Goal: Task Accomplishment & Management: Use online tool/utility

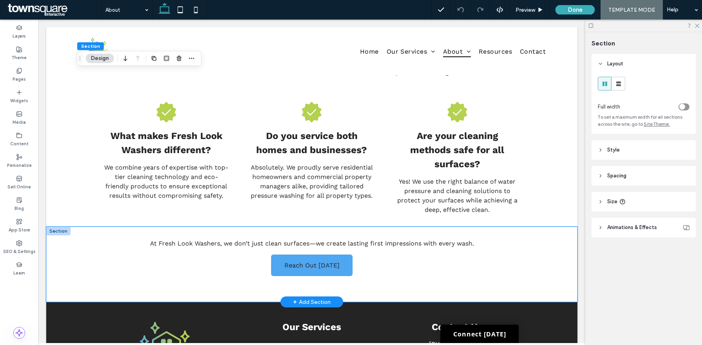
click at [73, 230] on div "Reach Out [DATE] At Fresh Look Washers, we don’t just clean surfaces—we create …" at bounding box center [311, 264] width 531 height 75
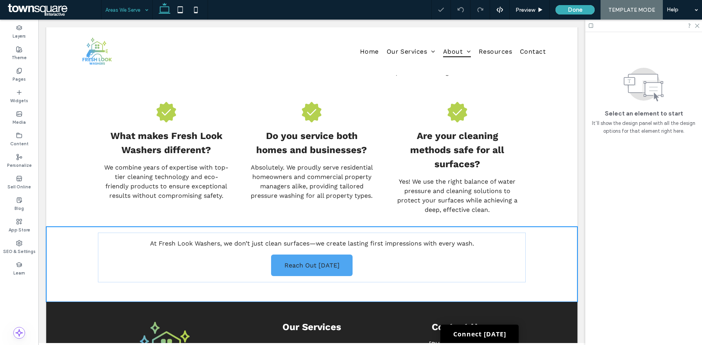
click at [129, 13] on input at bounding box center [124, 10] width 39 height 20
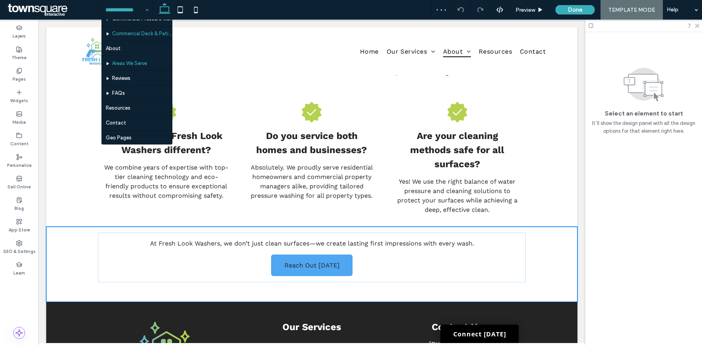
scroll to position [73, 0]
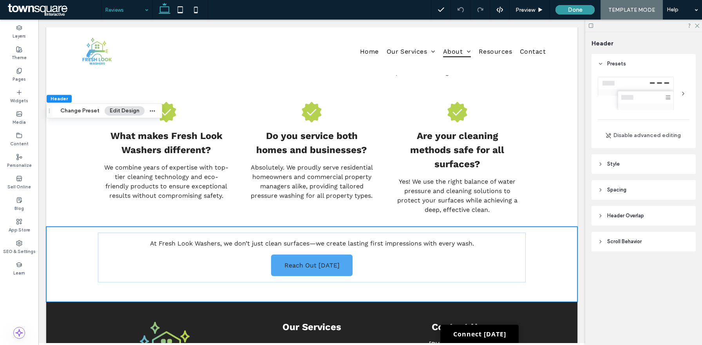
click at [579, 13] on button "Done" at bounding box center [575, 9] width 39 height 9
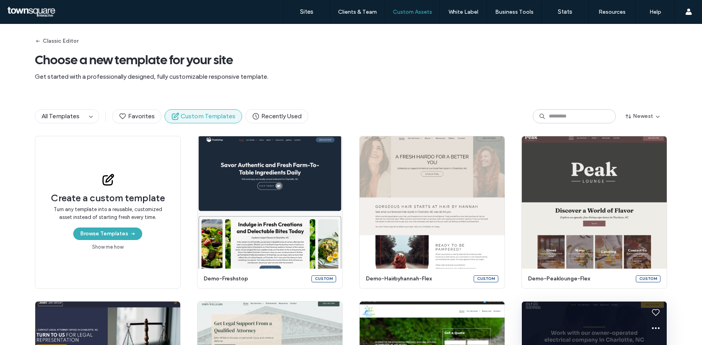
scroll to position [183, 0]
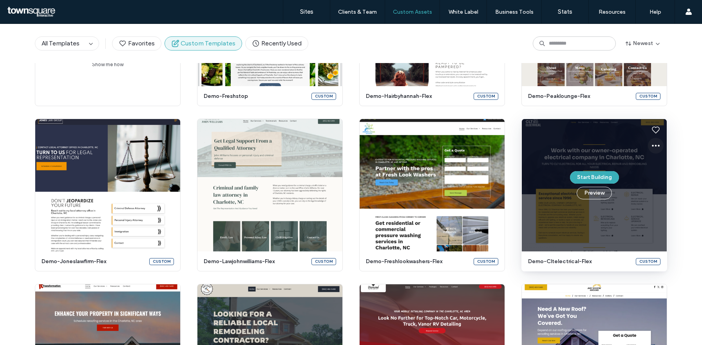
click at [653, 147] on icon at bounding box center [655, 145] width 9 height 9
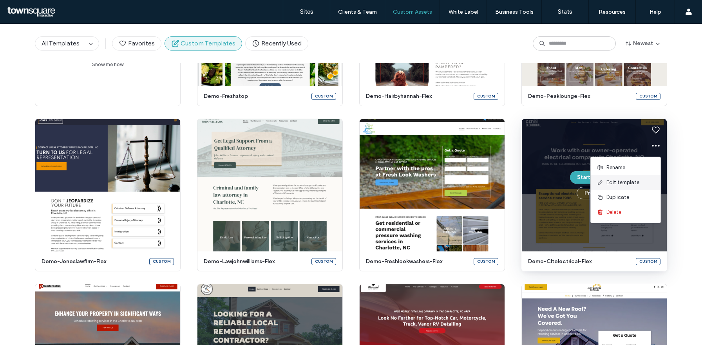
click at [634, 184] on span "Edit template" at bounding box center [623, 183] width 33 height 8
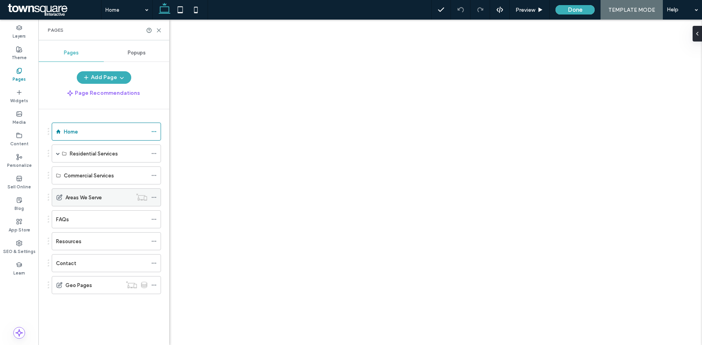
click at [154, 198] on icon at bounding box center [153, 197] width 5 height 5
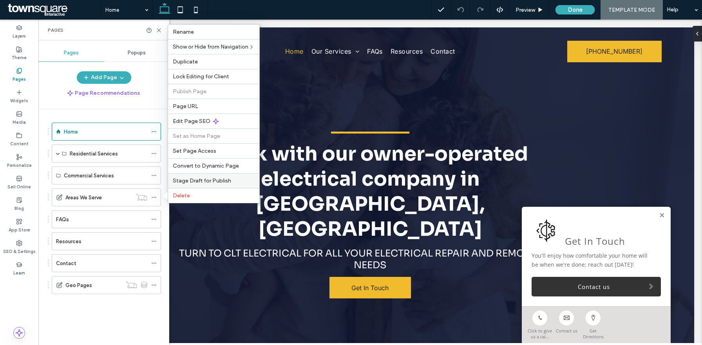
click at [210, 178] on span "Stage Draft for Publish" at bounding box center [202, 180] width 58 height 7
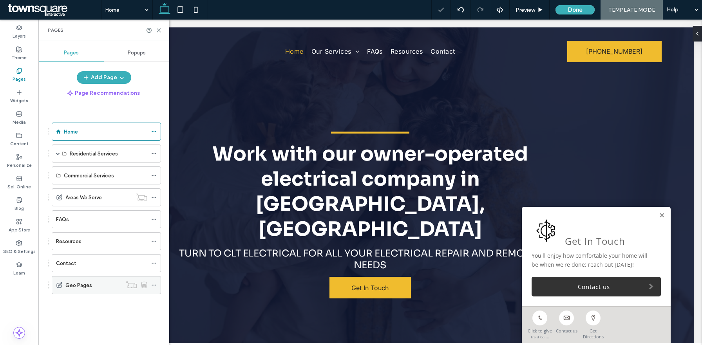
click at [154, 285] on use at bounding box center [154, 285] width 4 height 1
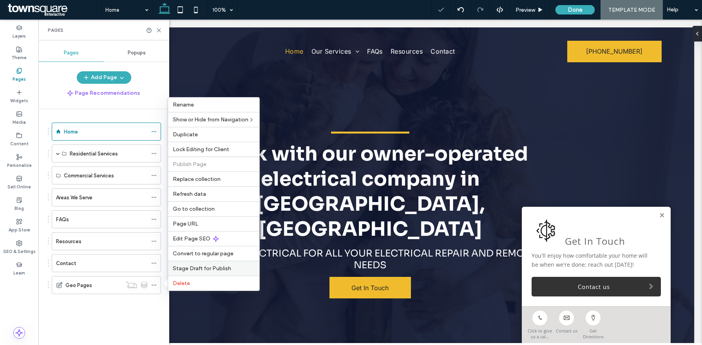
click at [194, 268] on span "Stage Draft for Publish" at bounding box center [202, 268] width 58 height 7
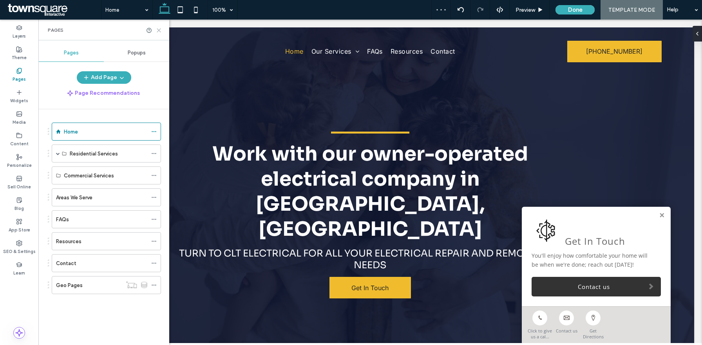
click at [159, 29] on use at bounding box center [159, 31] width 4 height 4
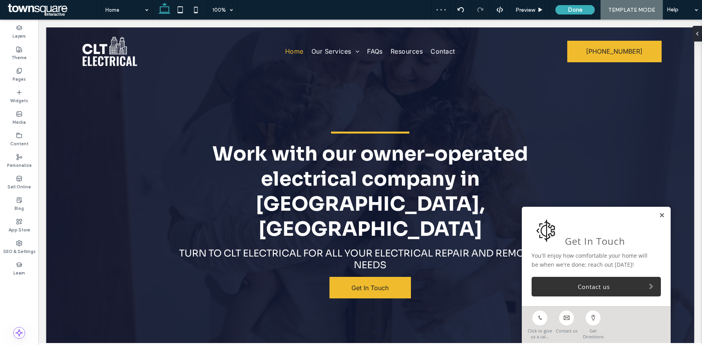
click at [662, 215] on link at bounding box center [662, 215] width 6 height 7
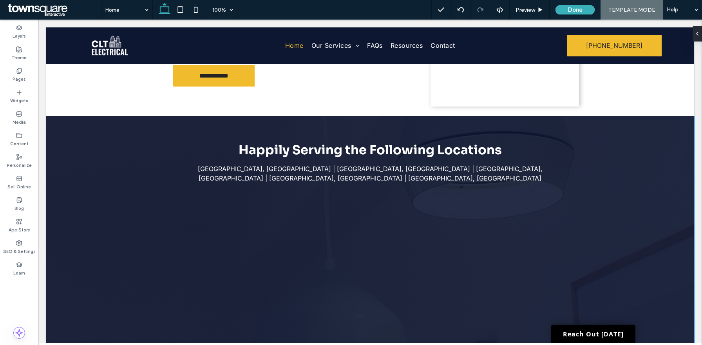
scroll to position [880, 0]
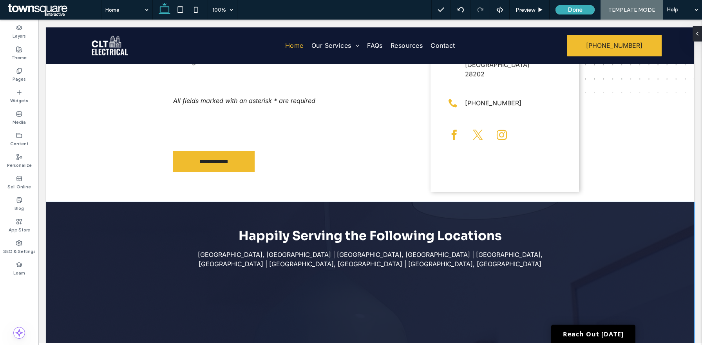
click at [662, 215] on div "Happily Serving the Following Locations Charlotte, NC | Matthews, NC | Denver, …" at bounding box center [370, 322] width 648 height 241
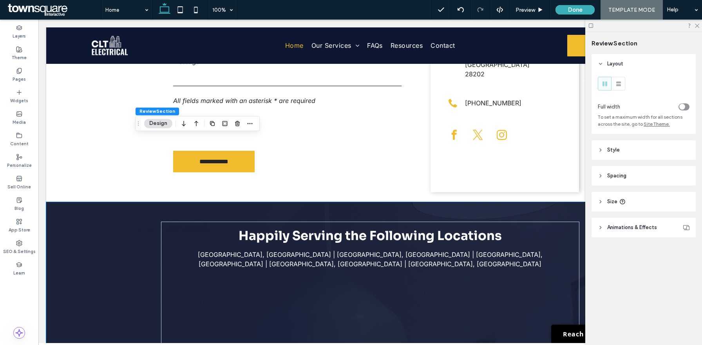
click at [595, 25] on div at bounding box center [643, 26] width 117 height 12
click at [589, 25] on use at bounding box center [591, 26] width 4 height 4
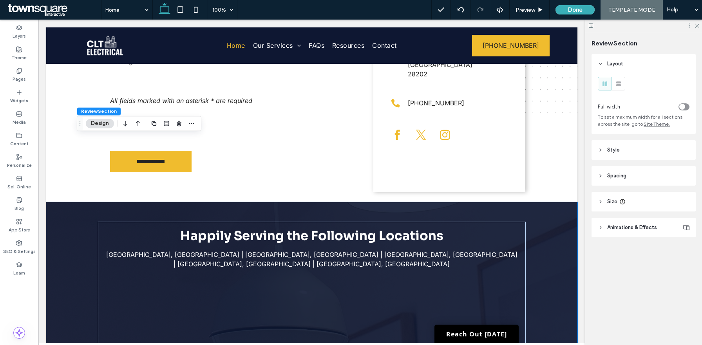
scroll to position [889, 0]
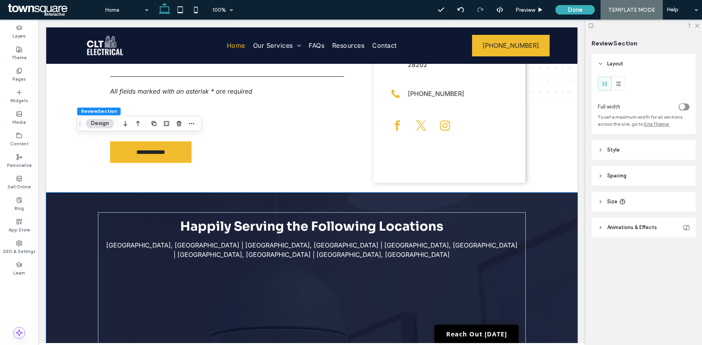
click at [566, 193] on div "Happily Serving the Following Locations Charlotte, NC | Matthews, NC | Denver, …" at bounding box center [311, 313] width 531 height 241
click at [176, 125] on icon "button" at bounding box center [179, 123] width 6 height 6
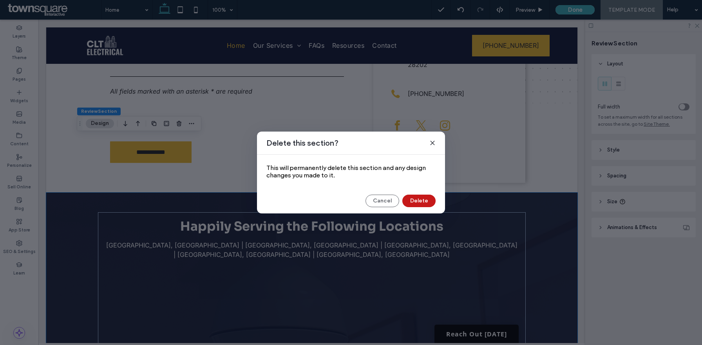
click at [413, 197] on button "Delete" at bounding box center [418, 201] width 33 height 13
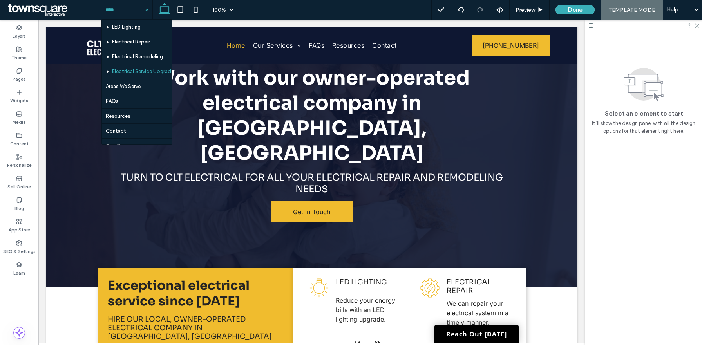
scroll to position [27, 0]
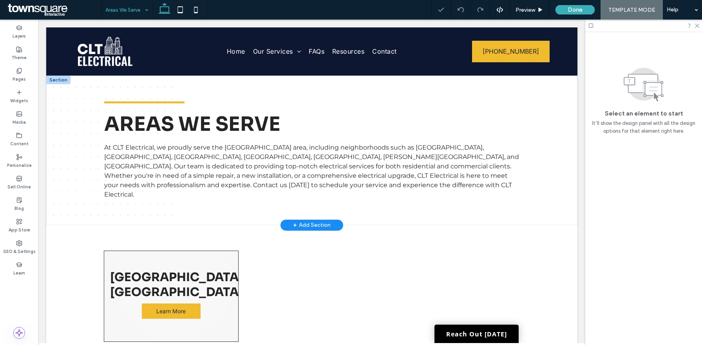
click at [166, 190] on div "Areas We Serve At CLT Electrical, we proudly serve the greater Charlotte area, …" at bounding box center [312, 150] width 428 height 110
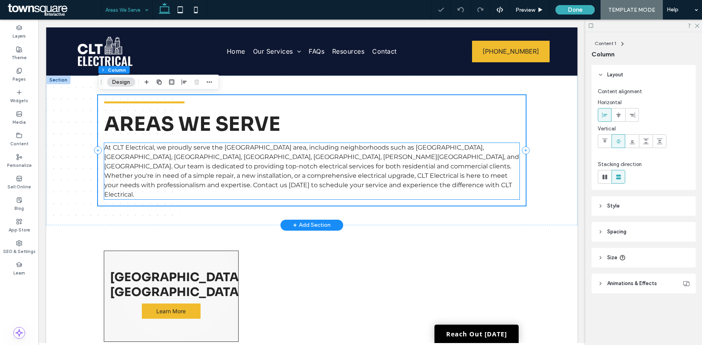
click at [168, 171] on span "At CLT Electrical, we proudly serve the greater Charlotte area, including neigh…" at bounding box center [311, 171] width 415 height 54
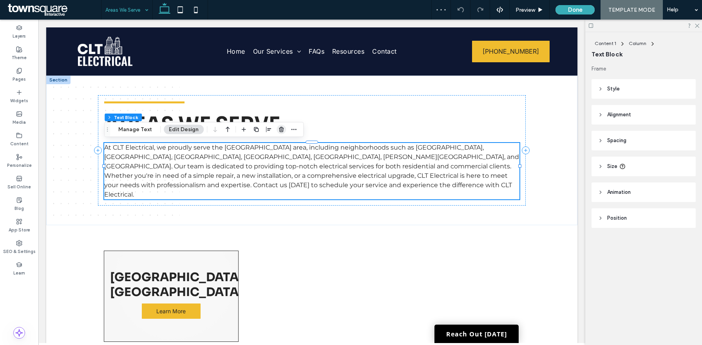
click at [279, 132] on icon "button" at bounding box center [281, 130] width 6 height 6
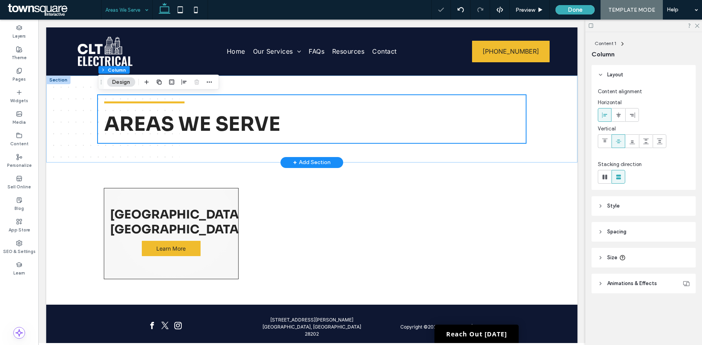
click at [78, 145] on div "Areas We Serve" at bounding box center [312, 119] width 470 height 87
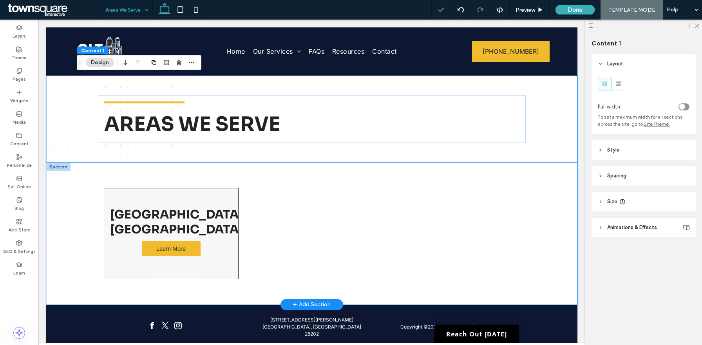
click at [82, 226] on div "Norco, GA Learn More" at bounding box center [312, 234] width 470 height 142
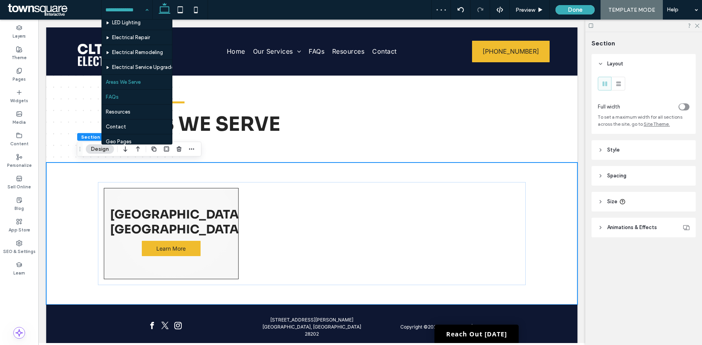
scroll to position [27, 0]
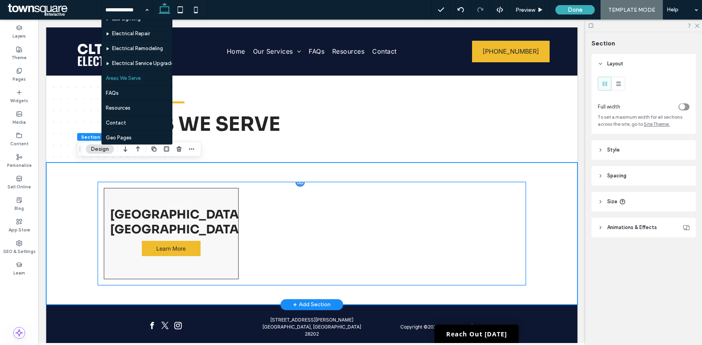
click at [131, 214] on link at bounding box center [171, 233] width 135 height 91
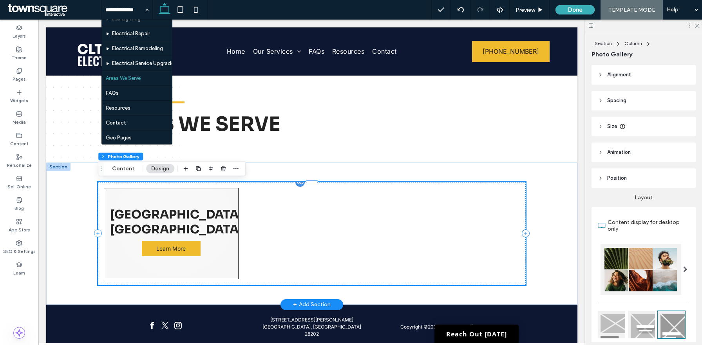
click at [277, 230] on div at bounding box center [312, 233] width 141 height 97
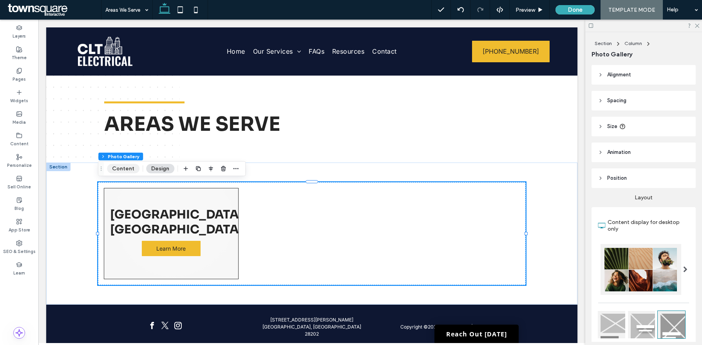
click at [118, 169] on button "Content" at bounding box center [123, 168] width 33 height 9
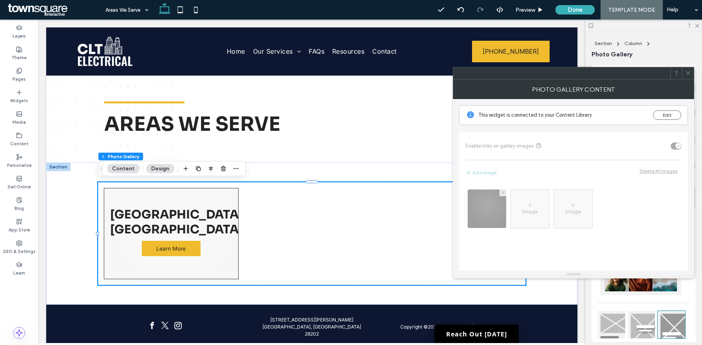
click at [690, 76] on icon at bounding box center [688, 73] width 6 height 6
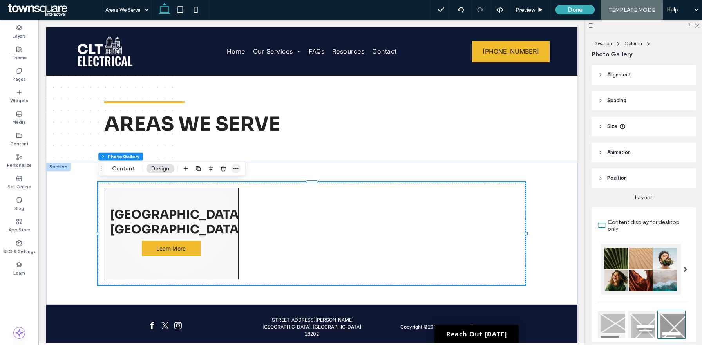
click at [237, 169] on use "button" at bounding box center [236, 168] width 5 height 1
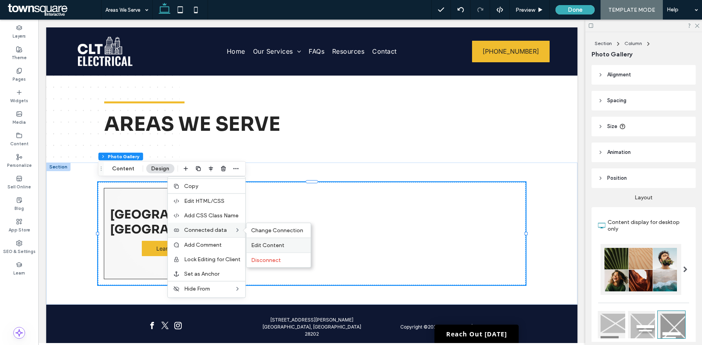
click at [279, 245] on span "Edit Content" at bounding box center [267, 245] width 33 height 7
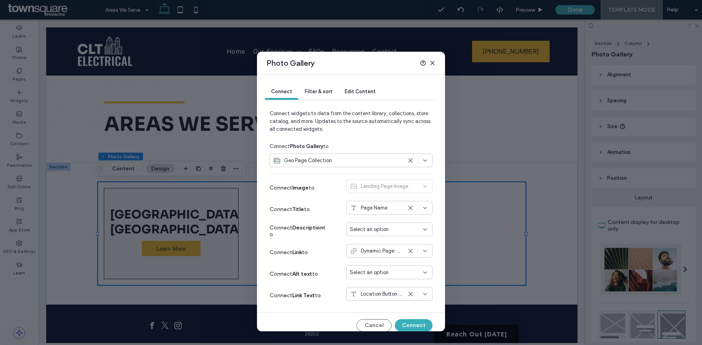
click at [433, 62] on icon at bounding box center [432, 63] width 6 height 6
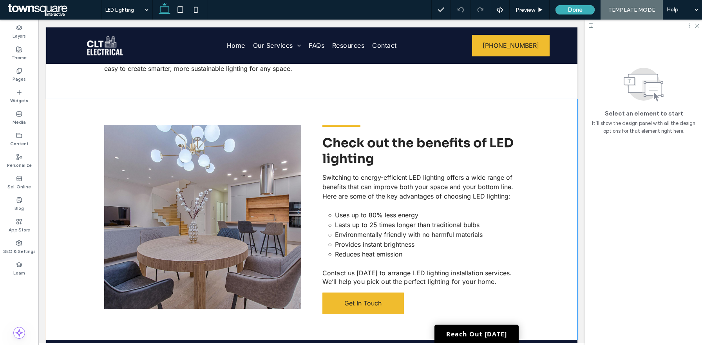
scroll to position [179, 0]
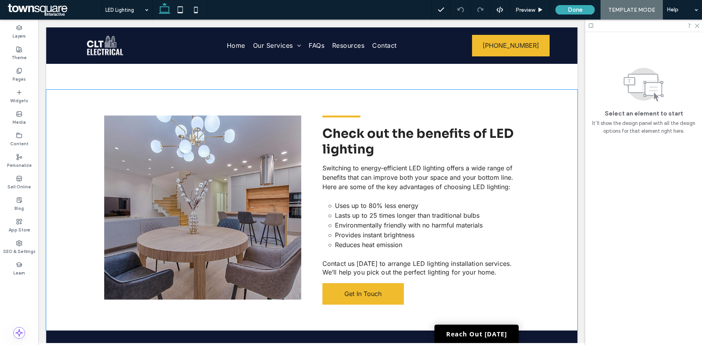
click at [71, 167] on div "Check out the benefits of LED lighting Switching to energy-efficient LED lighti…" at bounding box center [311, 210] width 531 height 241
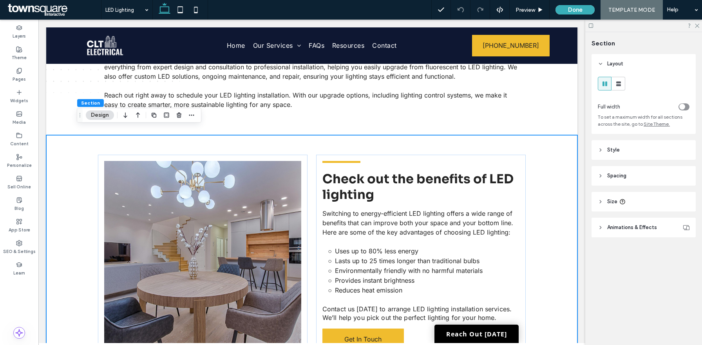
scroll to position [134, 0]
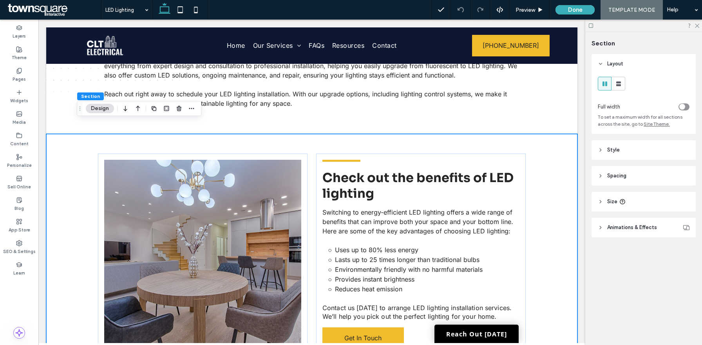
click at [80, 204] on div "Check out the benefits of LED lighting Switching to energy-efficient LED lighti…" at bounding box center [312, 254] width 470 height 241
click at [72, 200] on div "Check out the benefits of LED lighting Switching to energy-efficient LED lighti…" at bounding box center [311, 254] width 531 height 241
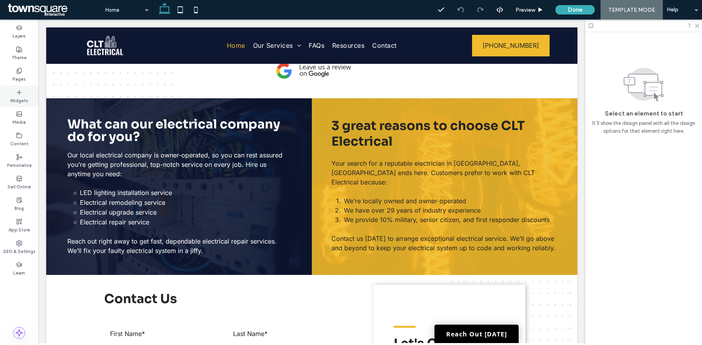
scroll to position [513, 0]
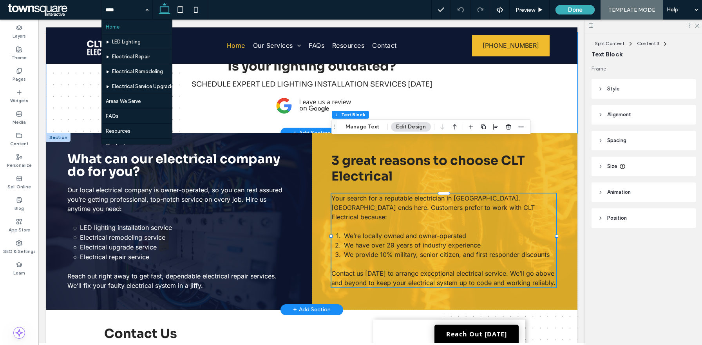
click at [562, 77] on div "Is your lighting outdated? Schedule expert LED lighting installation services t…" at bounding box center [311, 83] width 531 height 101
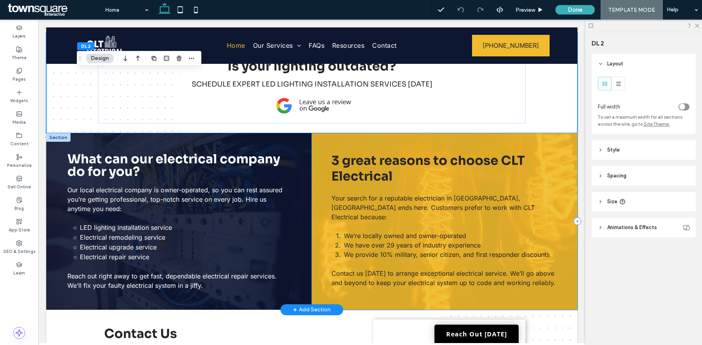
click at [567, 139] on div "3 great reasons to choose CLT Electrical Your search for a reputable electricia…" at bounding box center [445, 221] width 266 height 177
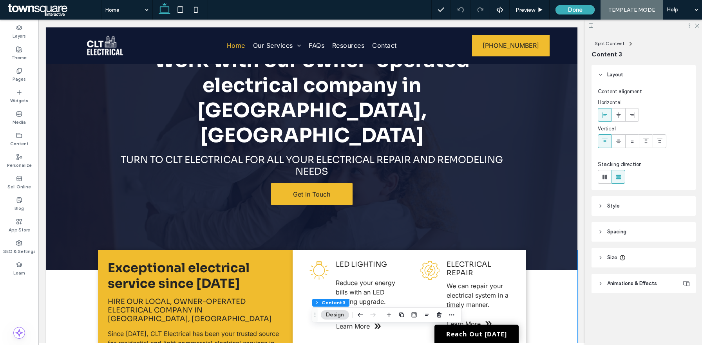
scroll to position [0, 0]
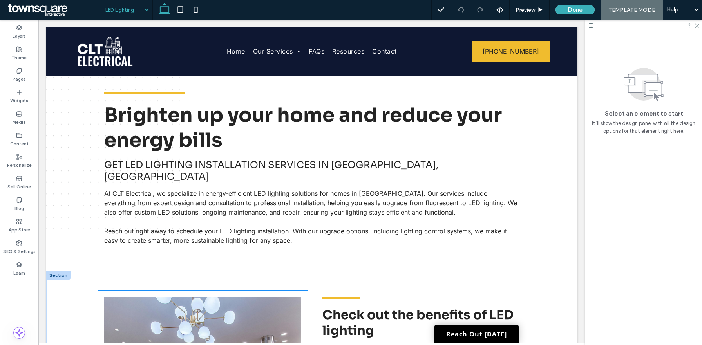
scroll to position [9, 0]
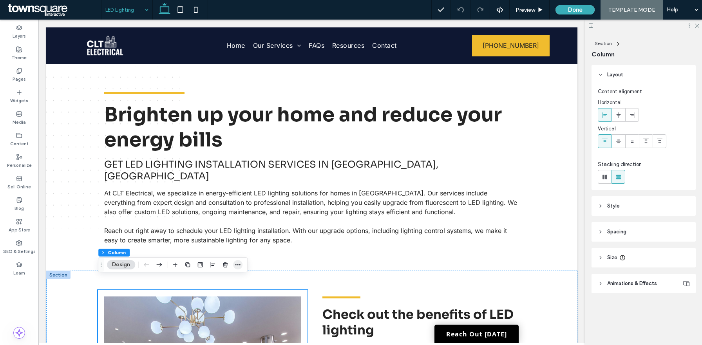
click at [233, 267] on span "button" at bounding box center [237, 264] width 9 height 9
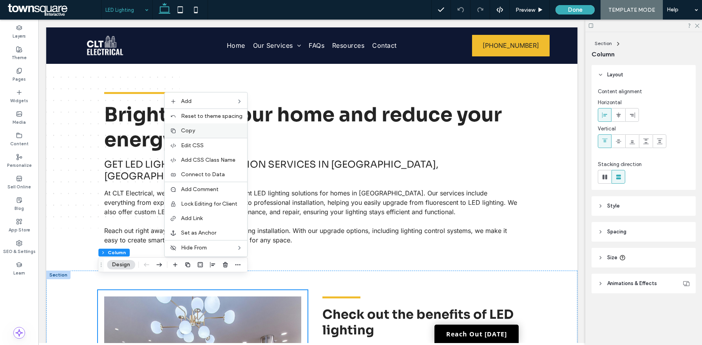
click at [192, 134] on span "Copy" at bounding box center [188, 130] width 14 height 7
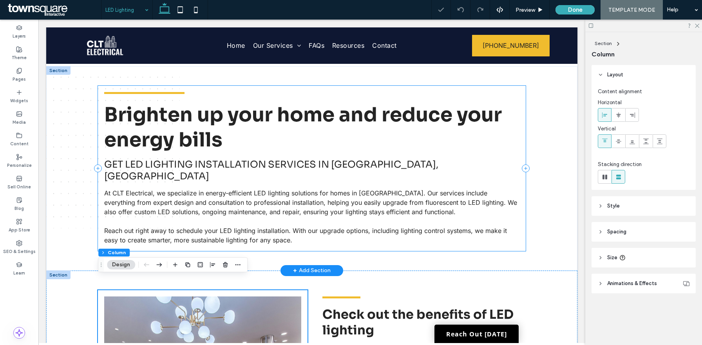
click at [177, 88] on div "Brighten up your home and reduce your energy bills Get LED lighting installatio…" at bounding box center [312, 168] width 428 height 165
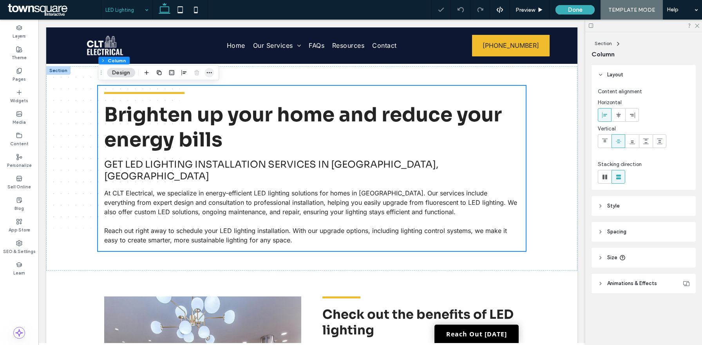
click at [208, 71] on icon "button" at bounding box center [209, 73] width 6 height 6
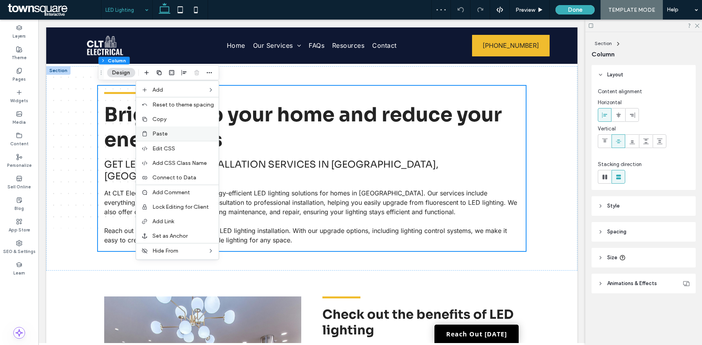
click at [181, 136] on label "Paste" at bounding box center [183, 133] width 62 height 7
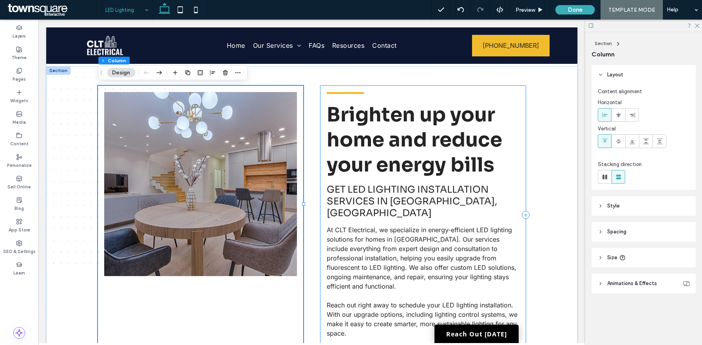
click at [321, 86] on div "Brighten up your home and reduce your energy bills Get LED lighting installatio…" at bounding box center [422, 215] width 205 height 259
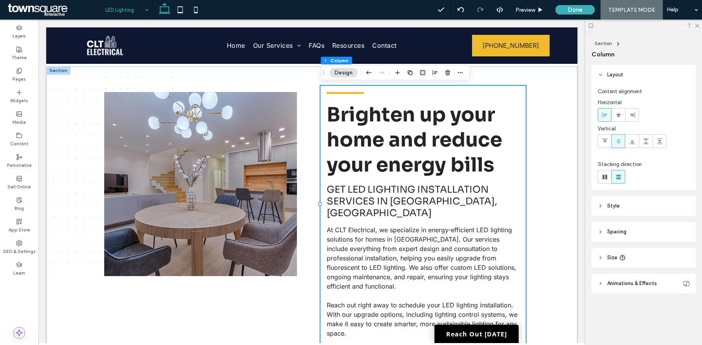
click at [311, 100] on div "Brighten up your home and reduce your energy bills Get LED lighting installatio…" at bounding box center [312, 215] width 470 height 298
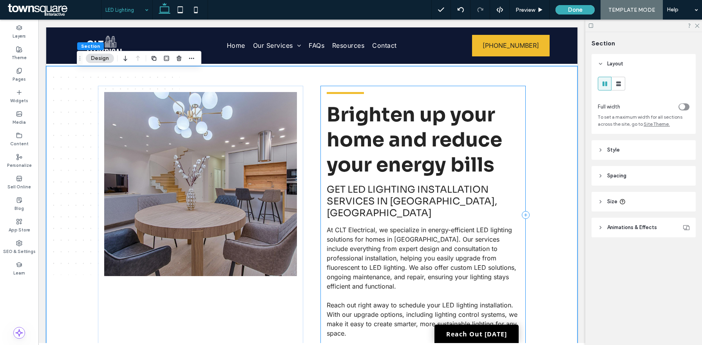
click at [324, 129] on div "Brighten up your home and reduce your energy bills Get LED lighting installatio…" at bounding box center [422, 215] width 205 height 259
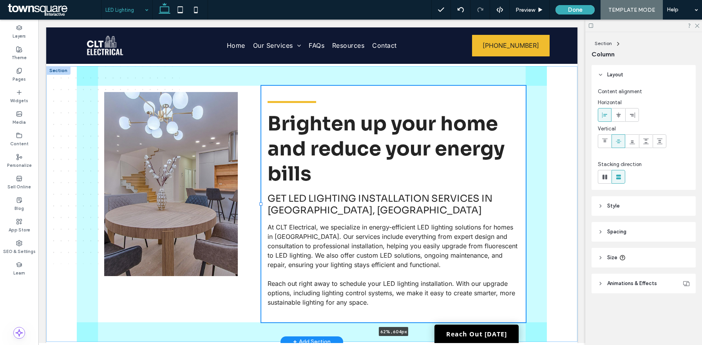
drag, startPoint x: 320, startPoint y: 205, endPoint x: 261, endPoint y: 206, distance: 59.2
click at [261, 206] on div "Brighten up your home and reduce your energy bills Get LED lighting installatio…" at bounding box center [312, 204] width 470 height 276
type input "**"
type input "*****"
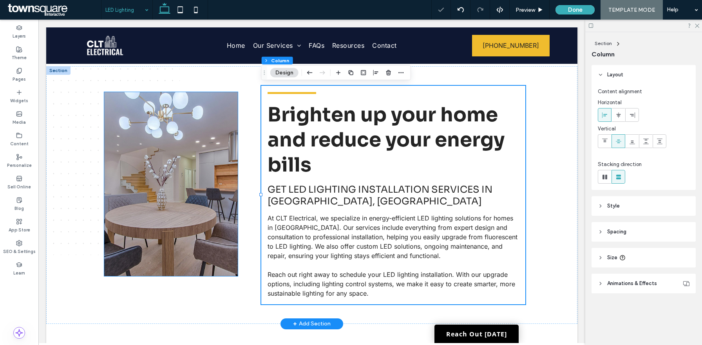
click at [174, 218] on img at bounding box center [171, 184] width 134 height 184
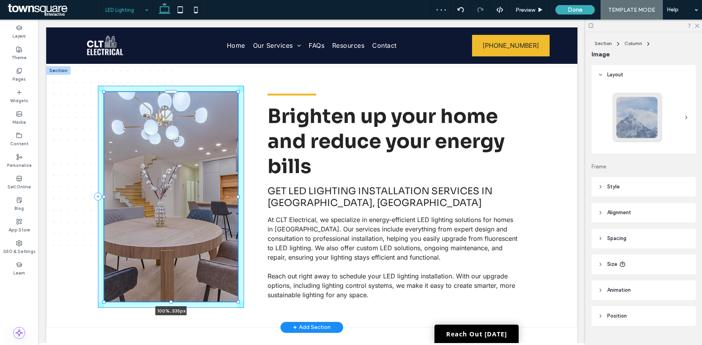
drag, startPoint x: 170, startPoint y: 277, endPoint x: 171, endPoint y: 302, distance: 25.5
click at [171, 302] on div at bounding box center [171, 301] width 3 height 3
type input "***"
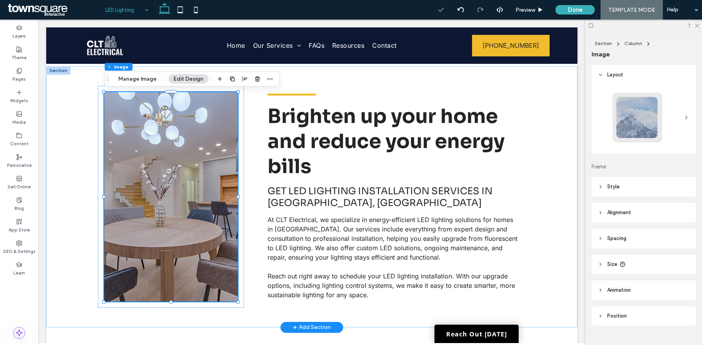
click at [558, 171] on div "100% , 535px Brighten up your home and reduce your energy bills Get LED lightin…" at bounding box center [311, 196] width 531 height 261
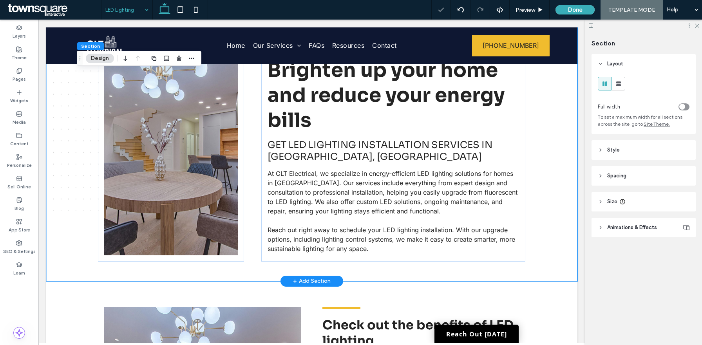
scroll to position [59, 0]
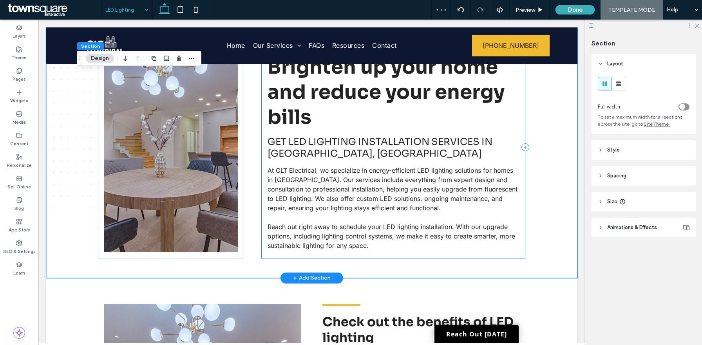
click at [286, 133] on div "Brighten up your home and reduce your energy bills Get LED lighting installatio…" at bounding box center [393, 147] width 264 height 222
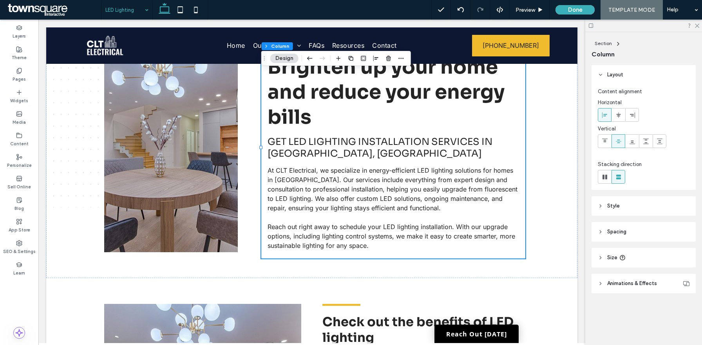
click at [624, 206] on header "Style" at bounding box center [644, 206] width 104 height 20
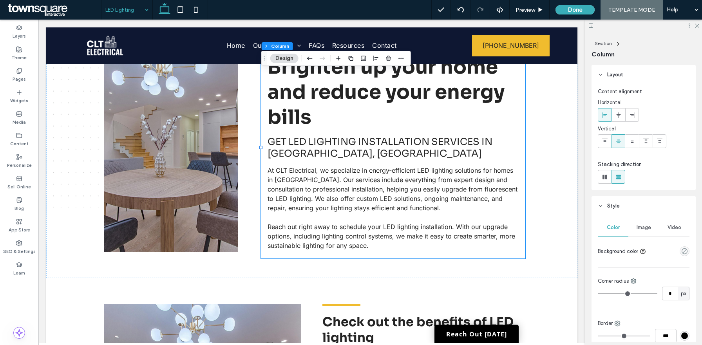
click at [624, 206] on header "Style" at bounding box center [644, 206] width 104 height 20
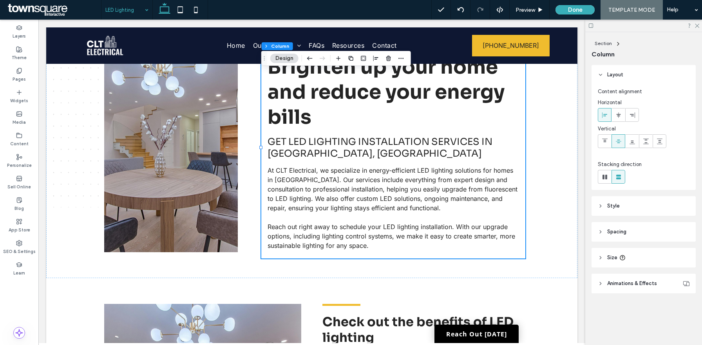
click at [622, 228] on header "Spacing" at bounding box center [644, 232] width 104 height 20
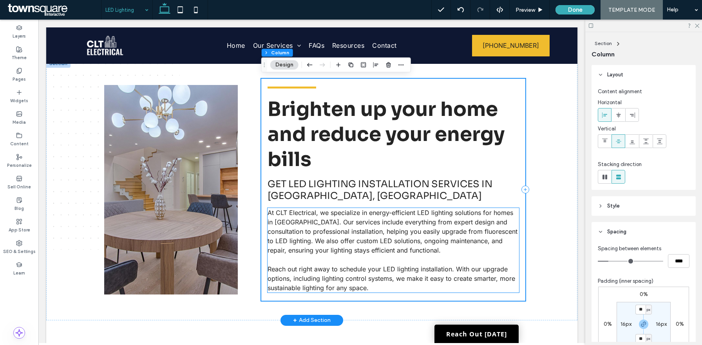
scroll to position [16, 0]
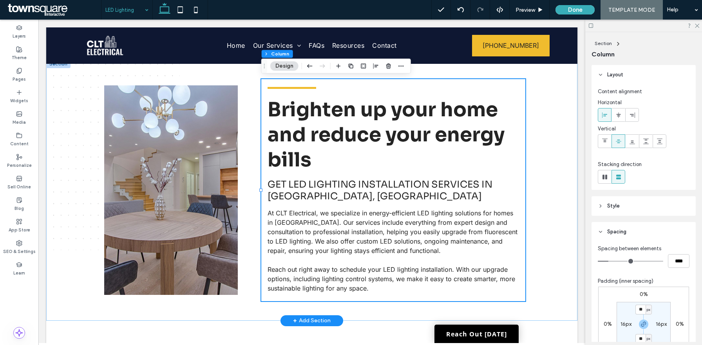
click at [250, 123] on div "Brighten up your home and reduce your energy bills Get LED lighting installatio…" at bounding box center [312, 190] width 470 height 261
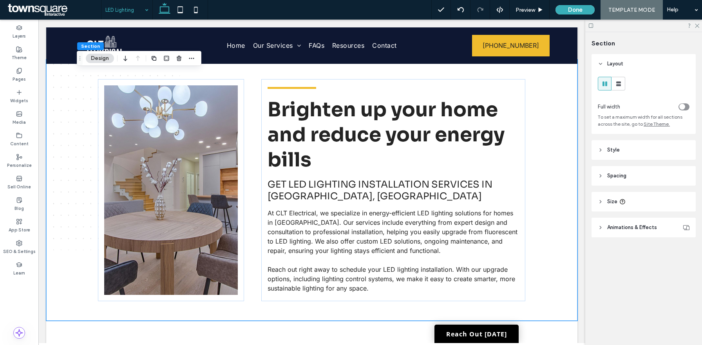
click at [618, 150] on span "Style" at bounding box center [613, 150] width 13 height 8
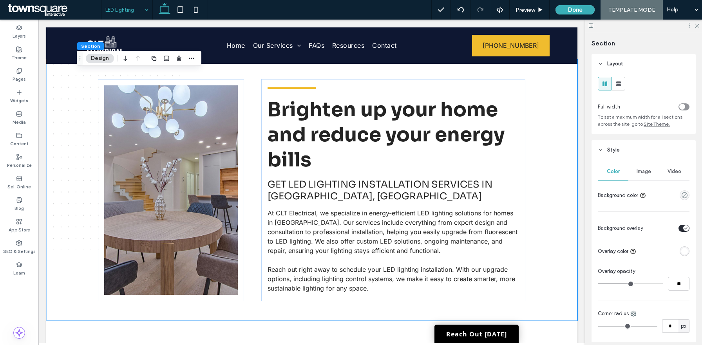
click at [618, 150] on span "Style" at bounding box center [613, 150] width 13 height 8
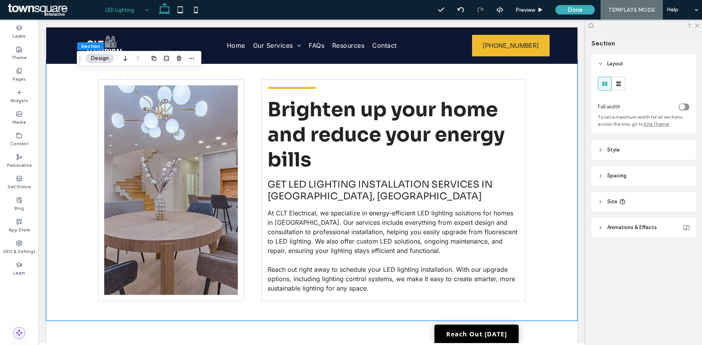
click at [621, 179] on span "Spacing" at bounding box center [616, 176] width 19 height 8
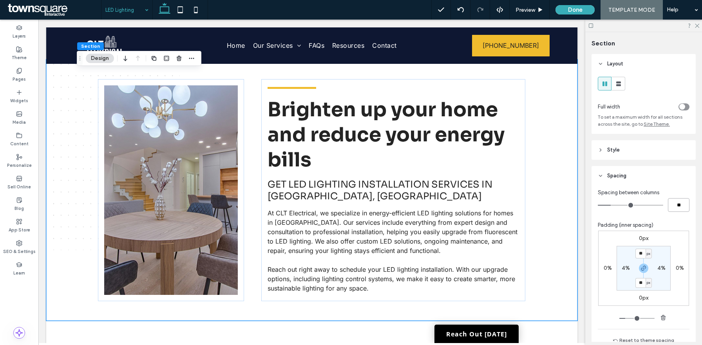
click at [675, 206] on input "**" at bounding box center [679, 205] width 22 height 14
type input "*"
type input "**"
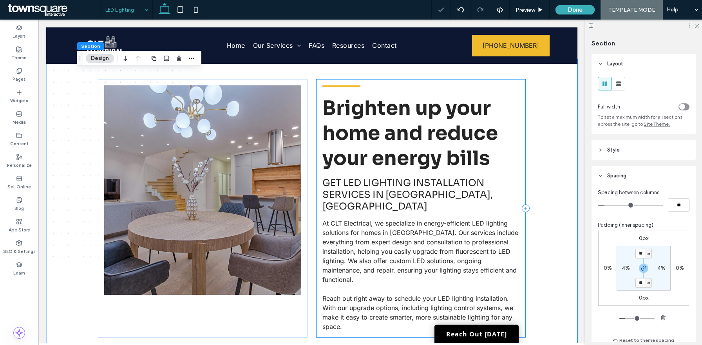
click at [317, 122] on div "Brighten up your home and reduce your energy bills Get LED lighting installatio…" at bounding box center [421, 208] width 210 height 259
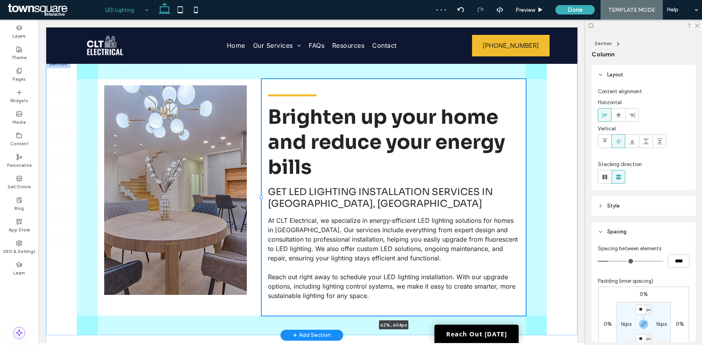
drag, startPoint x: 315, startPoint y: 196, endPoint x: 261, endPoint y: 195, distance: 54.5
click at [261, 195] on div "Brighten up your home and reduce your energy bills Get LED lighting installatio…" at bounding box center [312, 198] width 470 height 276
type input "**"
type input "*****"
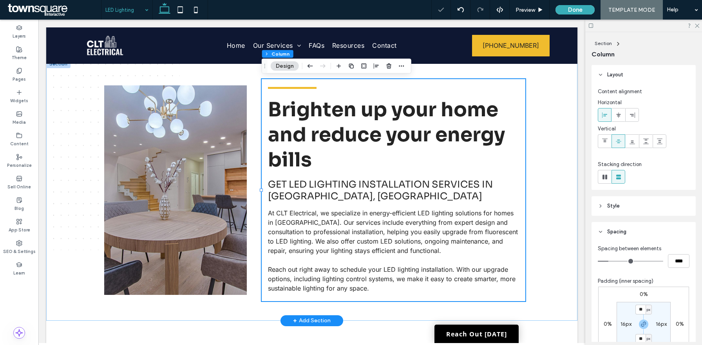
click at [559, 162] on div "Brighten up your home and reduce your energy bills Get LED lighting installatio…" at bounding box center [311, 190] width 531 height 261
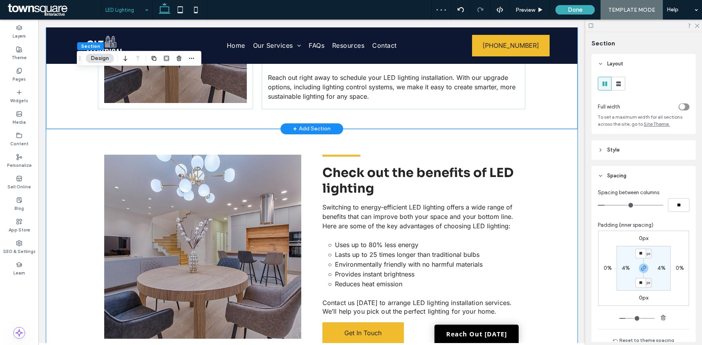
scroll to position [251, 0]
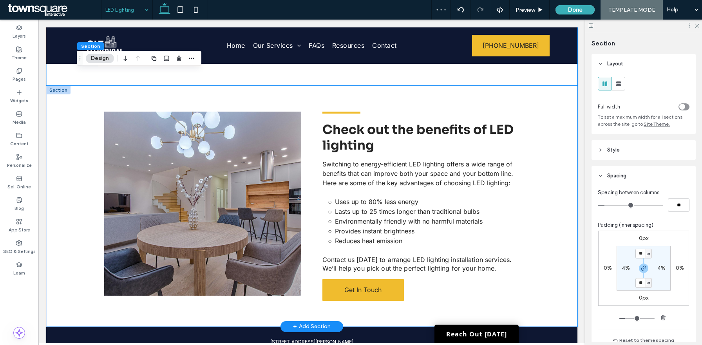
click at [540, 143] on div "Check out the benefits of LED lighting Switching to energy-efficient LED lighti…" at bounding box center [312, 206] width 470 height 241
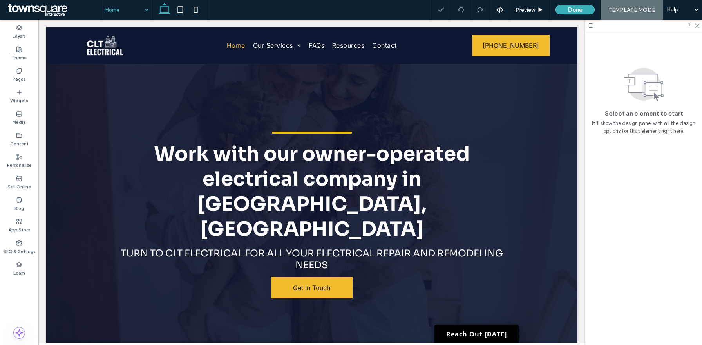
scroll to position [418, 0]
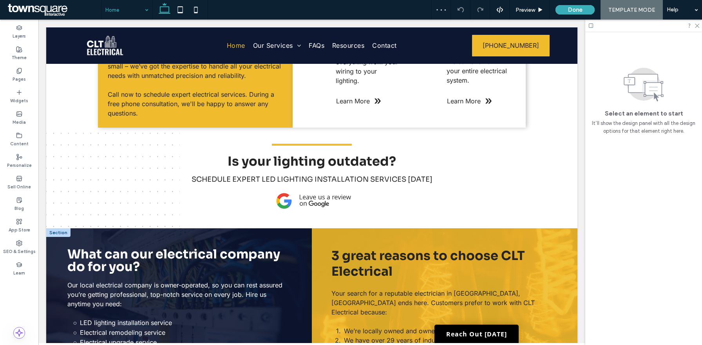
click at [58, 228] on div at bounding box center [58, 232] width 24 height 9
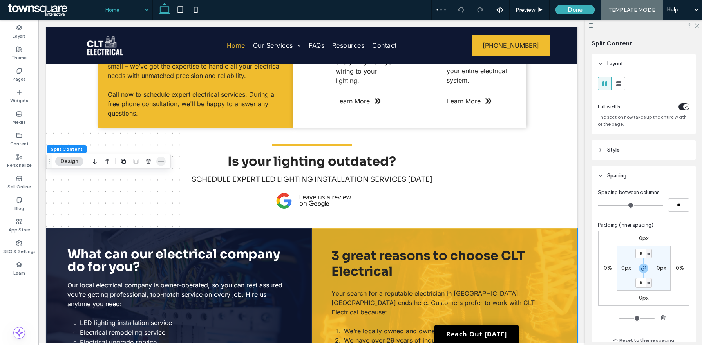
click at [159, 161] on use "button" at bounding box center [161, 161] width 5 height 1
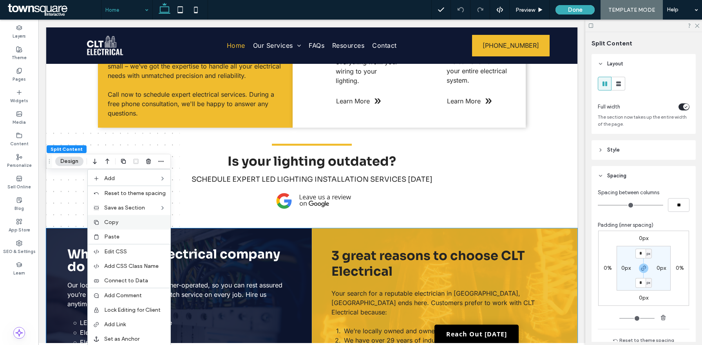
click at [114, 221] on span "Copy" at bounding box center [111, 222] width 14 height 7
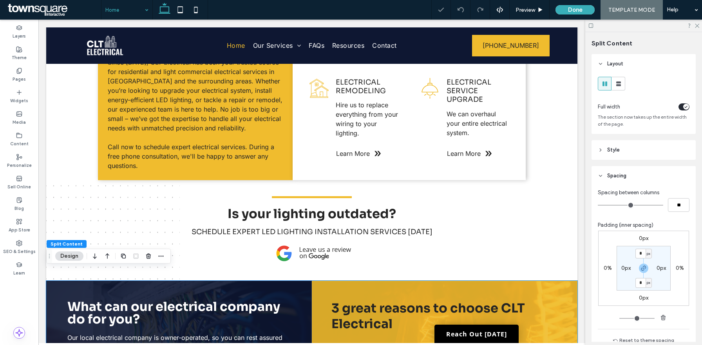
scroll to position [269, 0]
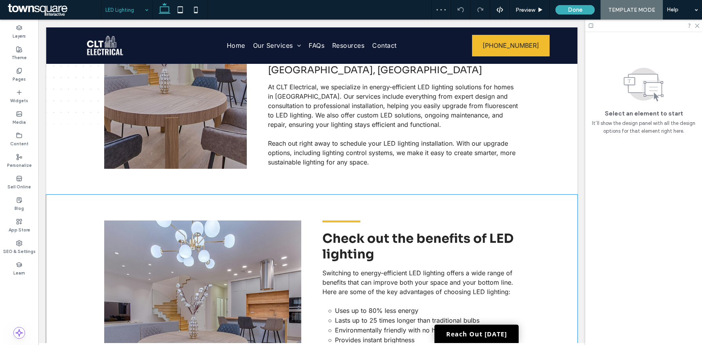
scroll to position [130, 0]
click at [81, 226] on div "Check out the benefits of LED lighting Switching to energy-efficient LED lighti…" at bounding box center [312, 315] width 470 height 241
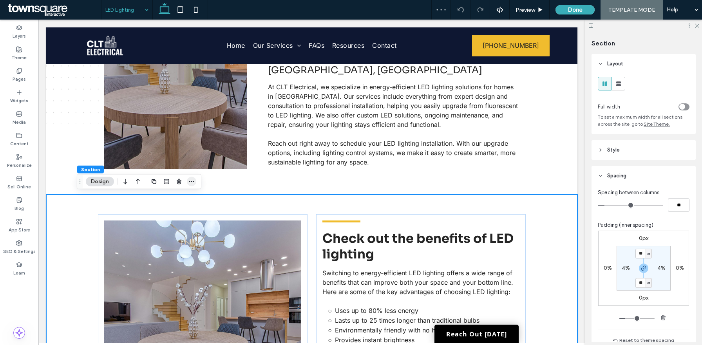
click at [189, 179] on icon "button" at bounding box center [191, 182] width 6 height 6
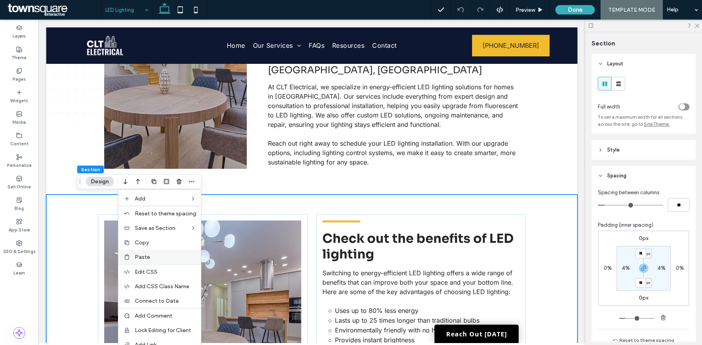
click at [143, 260] on span "Paste" at bounding box center [142, 257] width 15 height 7
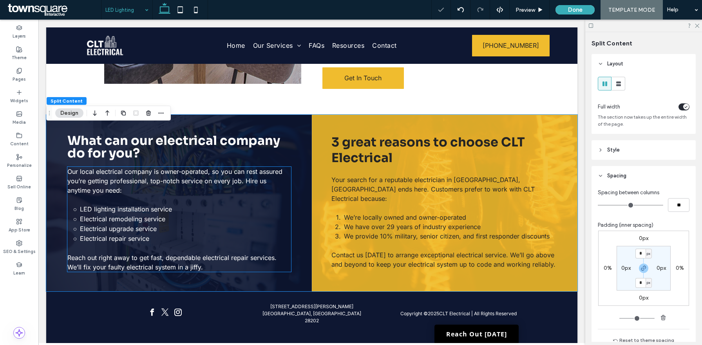
scroll to position [457, 0]
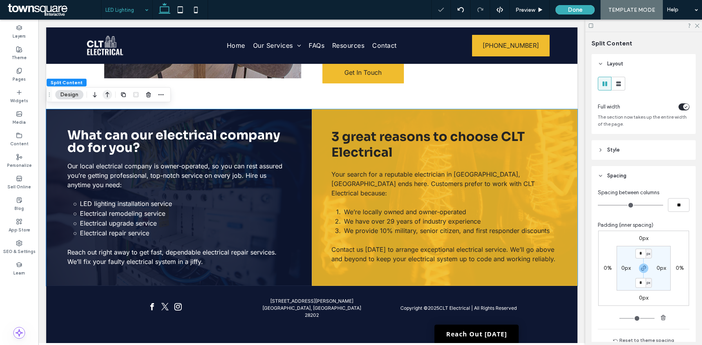
click at [106, 95] on icon "button" at bounding box center [107, 95] width 9 height 14
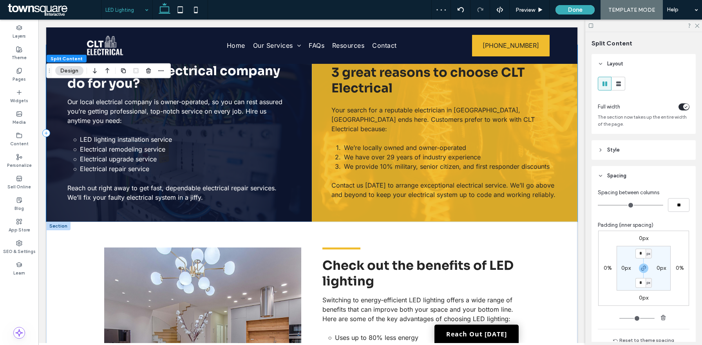
scroll to position [314, 0]
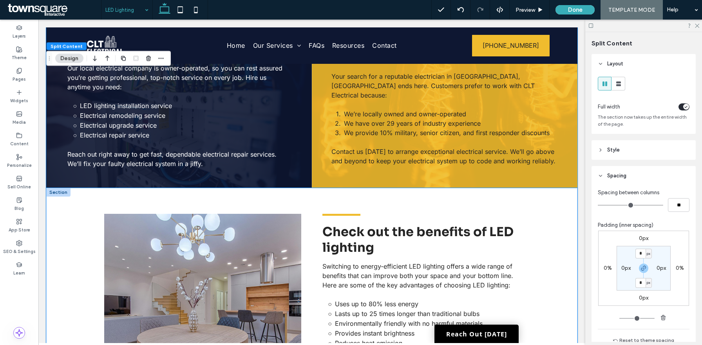
click at [82, 225] on div "Check out the benefits of LED lighting Switching to energy-efficient LED lighti…" at bounding box center [312, 308] width 470 height 241
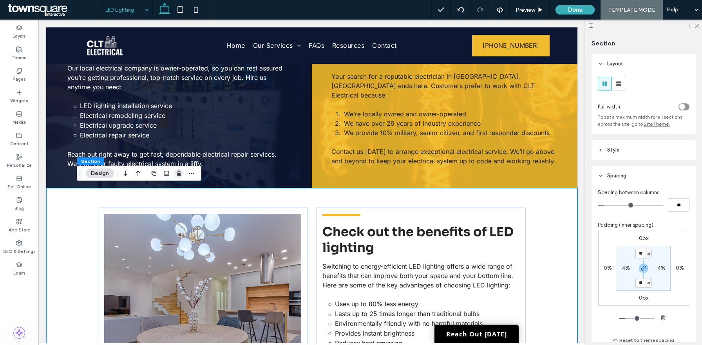
click at [179, 172] on use "button" at bounding box center [179, 173] width 5 height 5
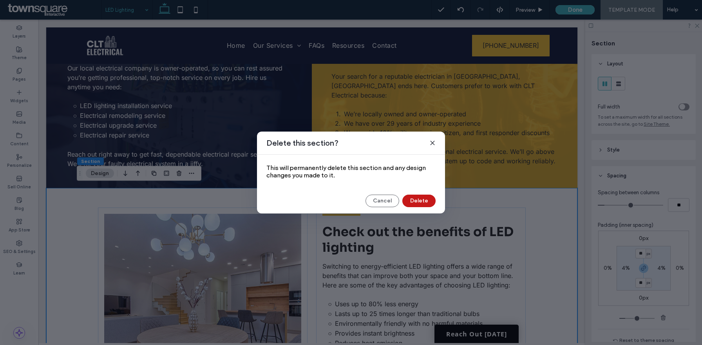
click at [419, 199] on button "Delete" at bounding box center [418, 201] width 33 height 13
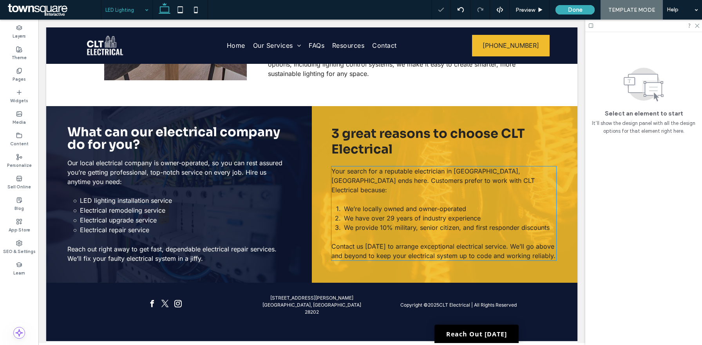
scroll to position [217, 0]
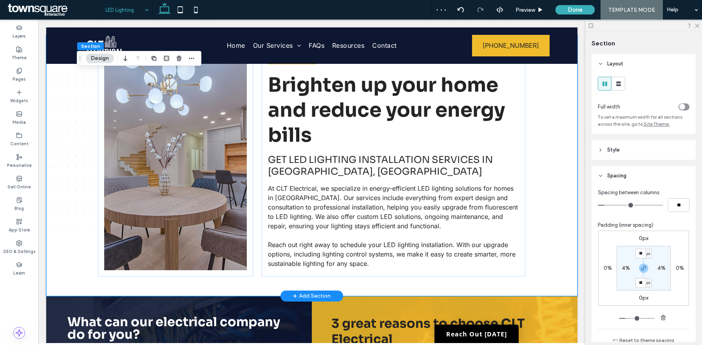
scroll to position [135, 0]
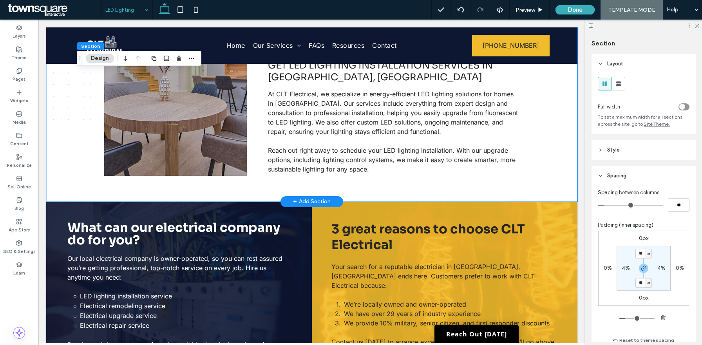
click at [67, 137] on div "Brighten up your home and reduce your energy bills Get LED lighting installatio…" at bounding box center [311, 70] width 531 height 261
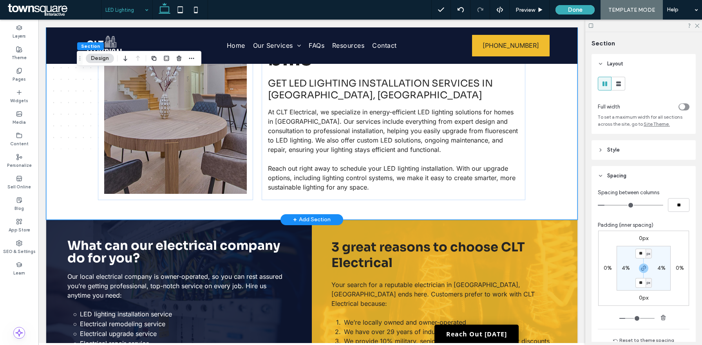
scroll to position [127, 0]
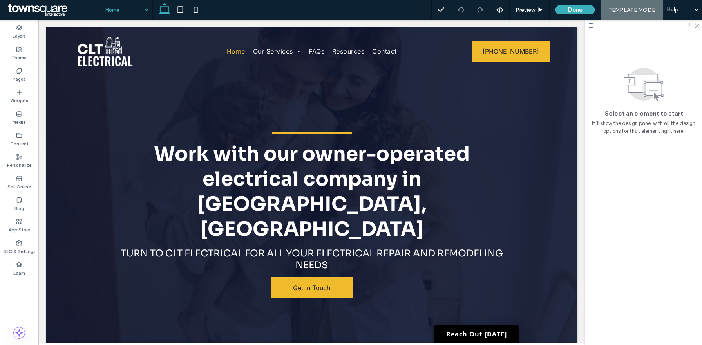
click at [135, 8] on input at bounding box center [124, 10] width 39 height 20
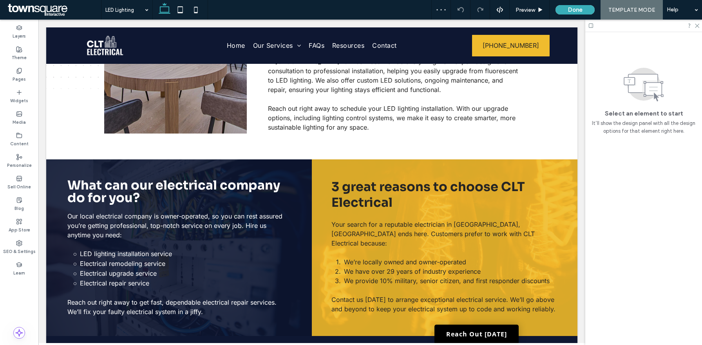
scroll to position [213, 0]
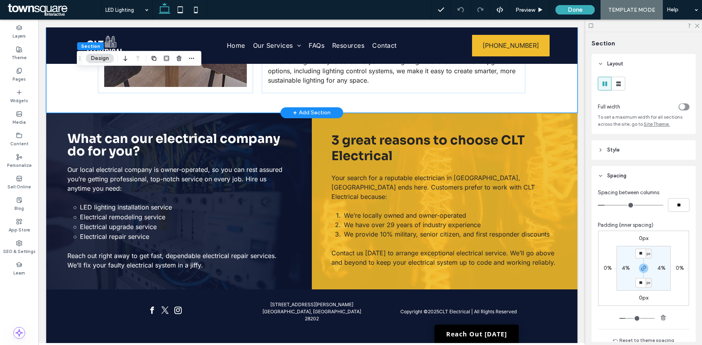
scroll to position [217, 0]
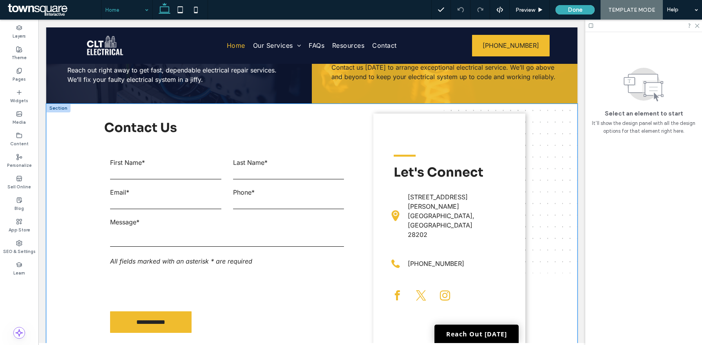
scroll to position [742, 0]
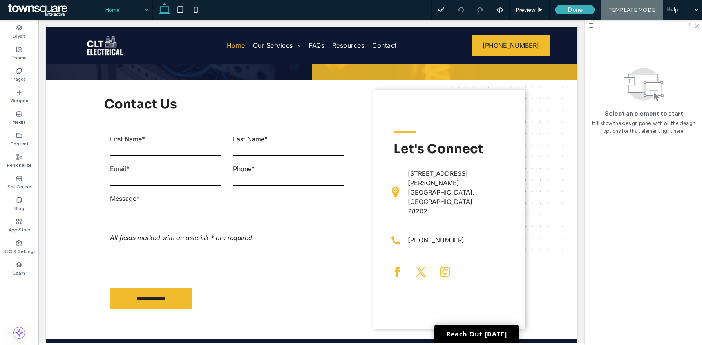
click at [135, 11] on input at bounding box center [124, 10] width 39 height 20
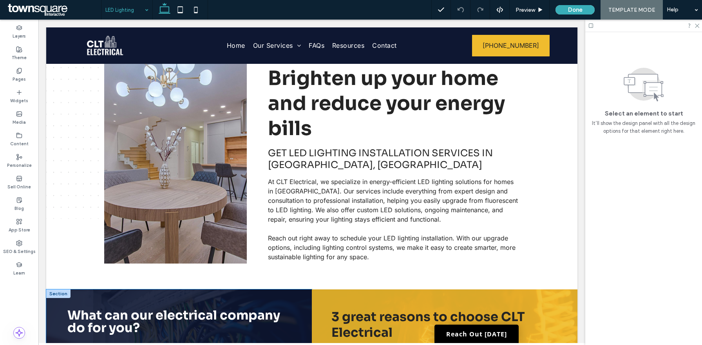
scroll to position [14, 0]
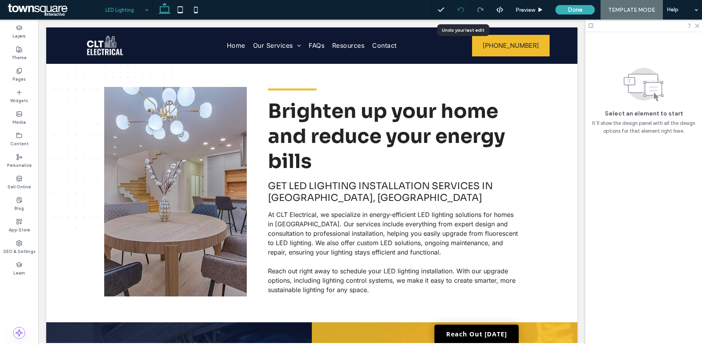
click at [465, 8] on div at bounding box center [460, 10] width 19 height 6
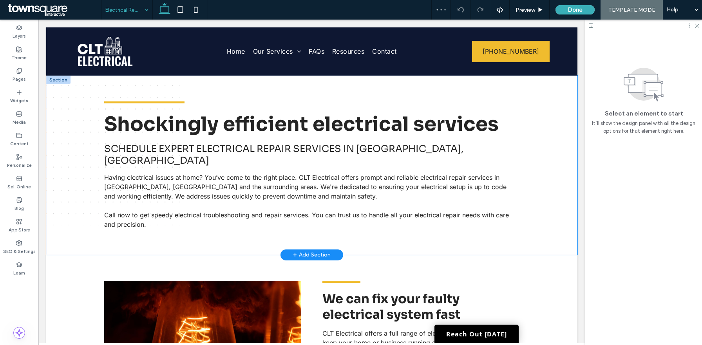
click at [63, 165] on div "Shockingly efficient electrical services Schedule expert electrical repair serv…" at bounding box center [311, 165] width 531 height 179
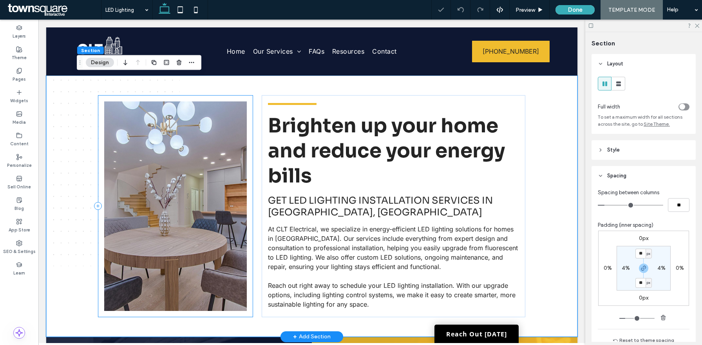
click at [249, 102] on div at bounding box center [175, 206] width 155 height 222
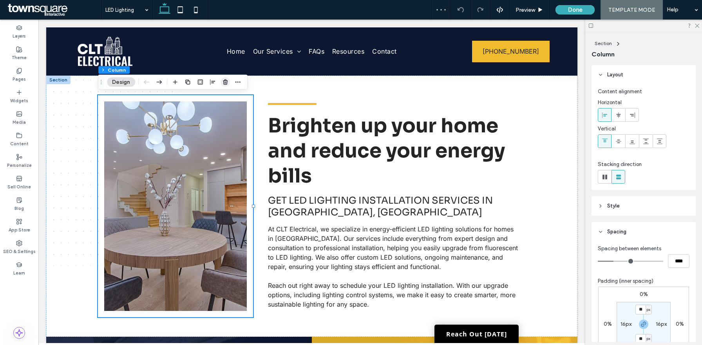
click at [226, 83] on icon "button" at bounding box center [225, 82] width 6 height 6
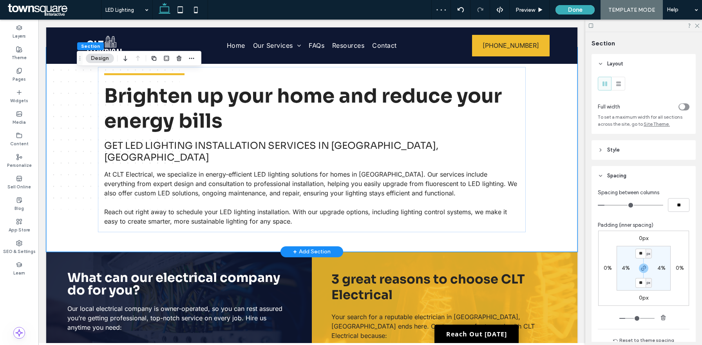
scroll to position [18, 0]
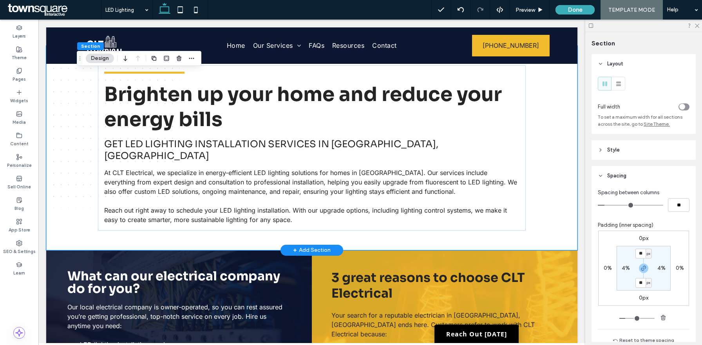
click at [543, 159] on div "Brighten up your home and reduce your energy bills Get LED lighting installatio…" at bounding box center [312, 148] width 470 height 205
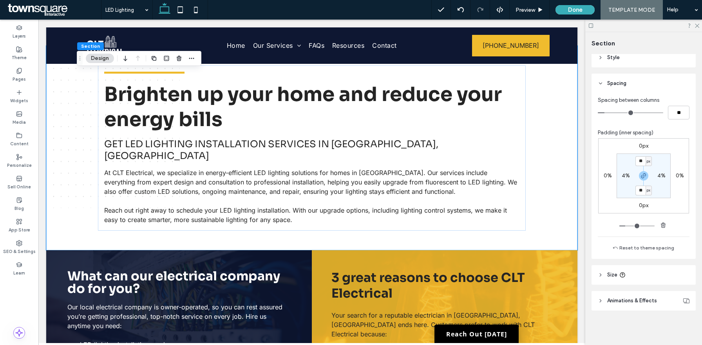
click at [638, 280] on header "Size" at bounding box center [644, 275] width 104 height 20
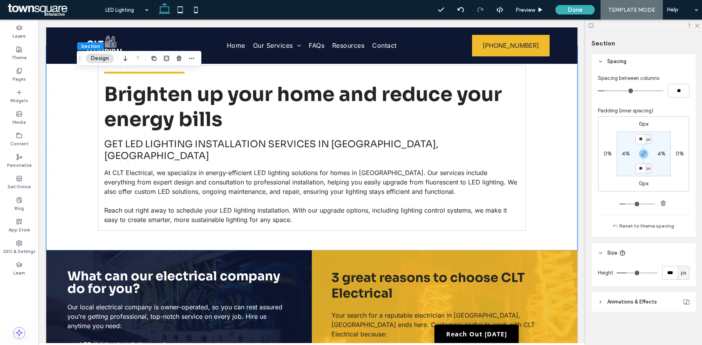
scroll to position [116, 0]
click at [690, 277] on div "Height *** px" at bounding box center [644, 273] width 104 height 23
click at [684, 273] on span "px" at bounding box center [683, 272] width 5 height 8
click at [681, 259] on div "A" at bounding box center [683, 258] width 11 height 14
type input "*"
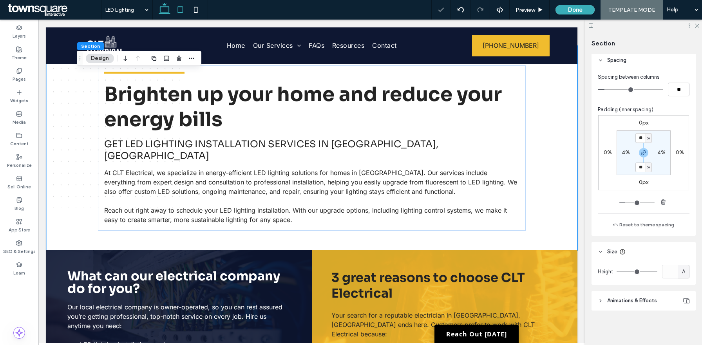
click at [180, 11] on icon at bounding box center [180, 10] width 16 height 16
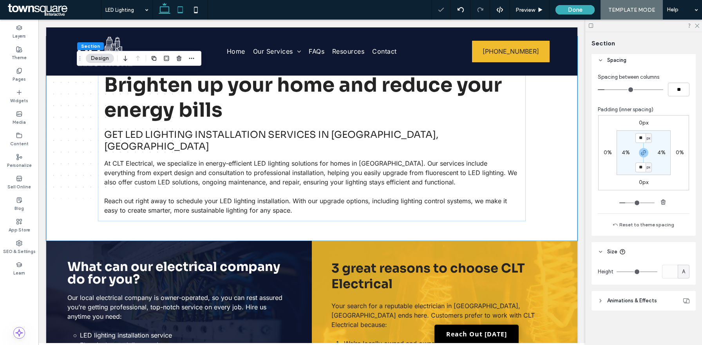
type input "***"
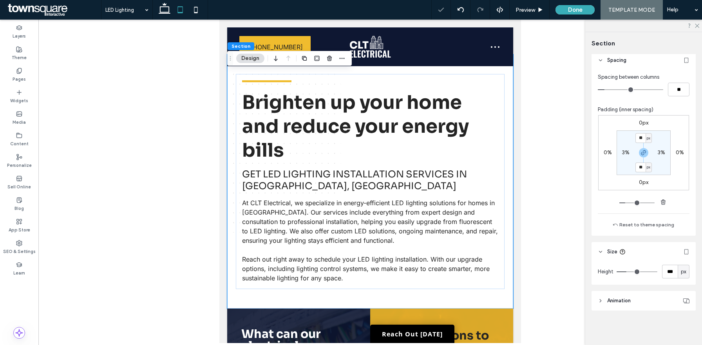
scroll to position [78, 0]
click at [686, 268] on span "px" at bounding box center [683, 272] width 5 height 8
click at [684, 258] on span "A" at bounding box center [683, 258] width 3 height 8
type input "*"
click at [199, 9] on icon at bounding box center [196, 10] width 16 height 16
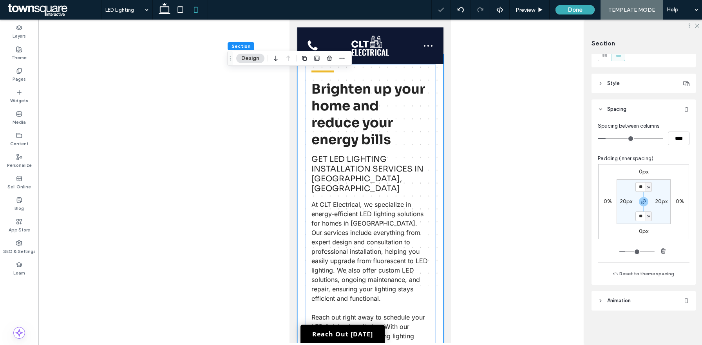
scroll to position [36, 0]
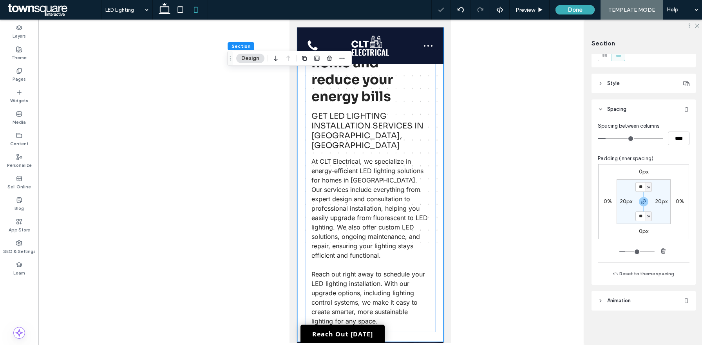
type input "**"
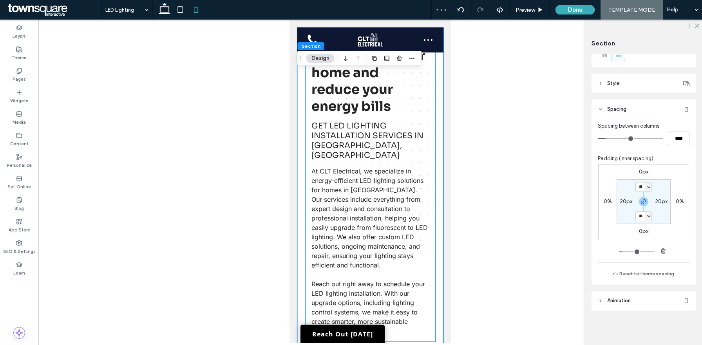
scroll to position [0, 0]
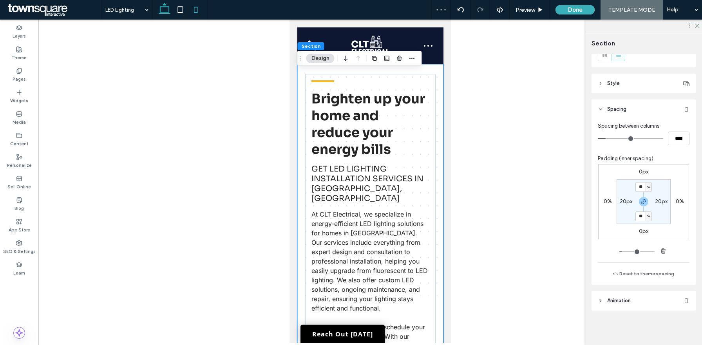
click at [164, 10] on icon at bounding box center [165, 10] width 16 height 16
type input "**"
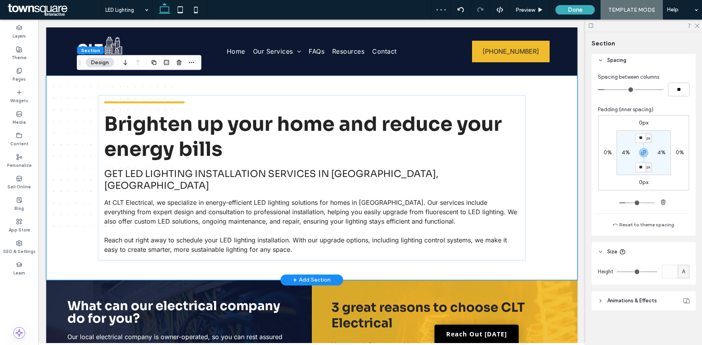
click at [62, 231] on div "Brighten up your home and reduce your energy bills Get LED lighting installatio…" at bounding box center [311, 178] width 531 height 205
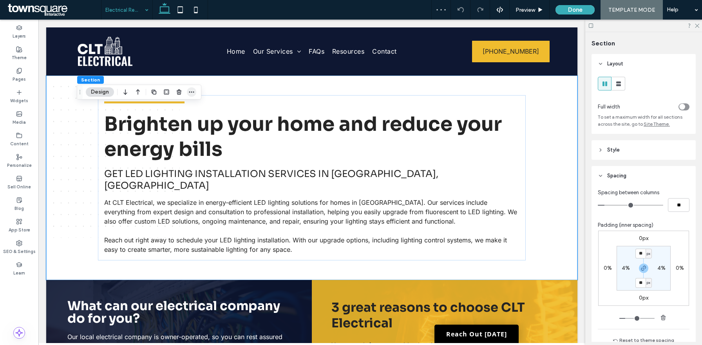
click at [190, 92] on icon "button" at bounding box center [191, 92] width 6 height 6
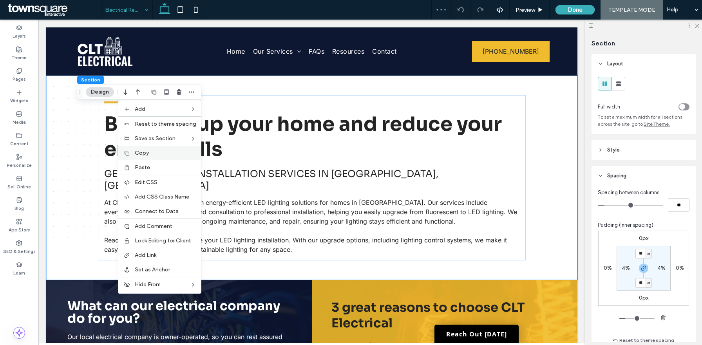
click at [146, 158] on div "Copy" at bounding box center [159, 153] width 83 height 14
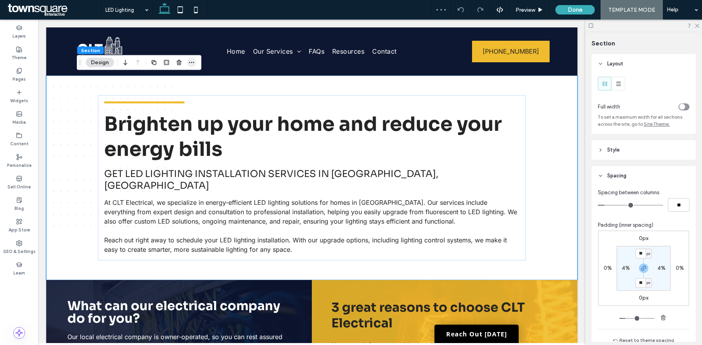
click at [190, 62] on icon "button" at bounding box center [191, 63] width 6 height 6
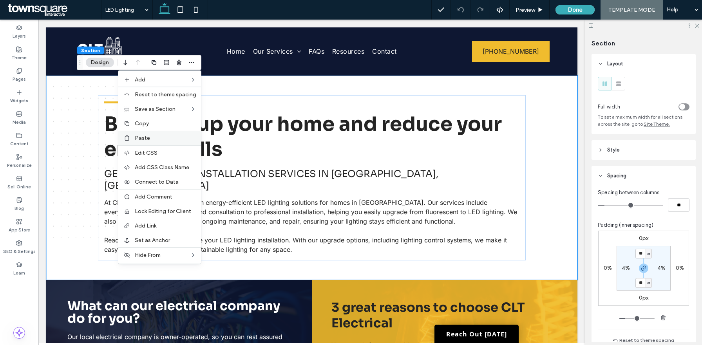
click at [148, 134] on div "Paste" at bounding box center [159, 138] width 83 height 14
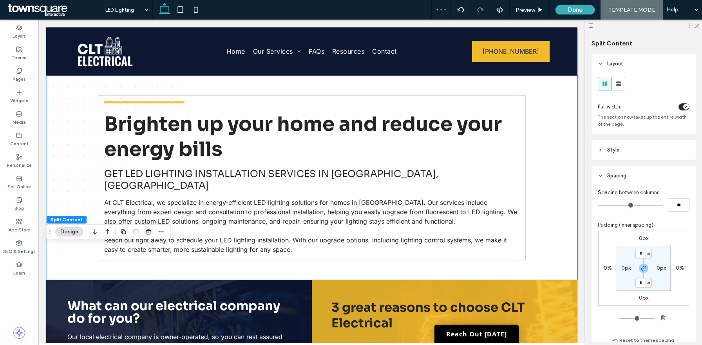
click at [146, 235] on span "button" at bounding box center [148, 231] width 9 height 9
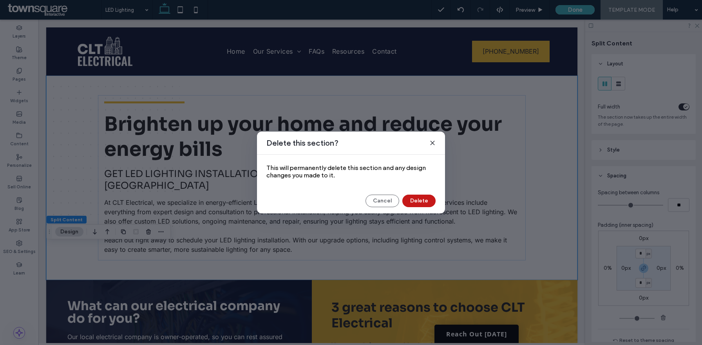
click at [416, 202] on button "Delete" at bounding box center [418, 201] width 33 height 13
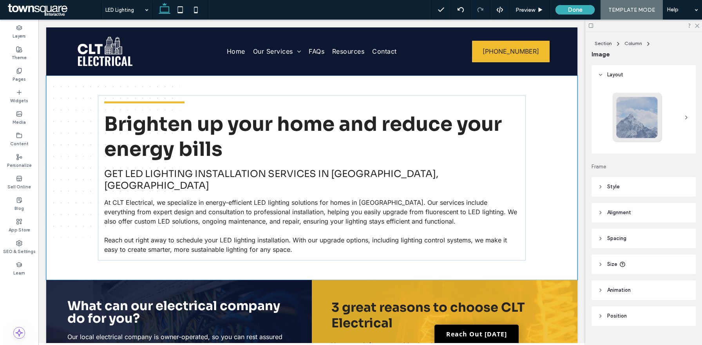
type input "***"
click at [615, 265] on span "Size" at bounding box center [612, 265] width 10 height 8
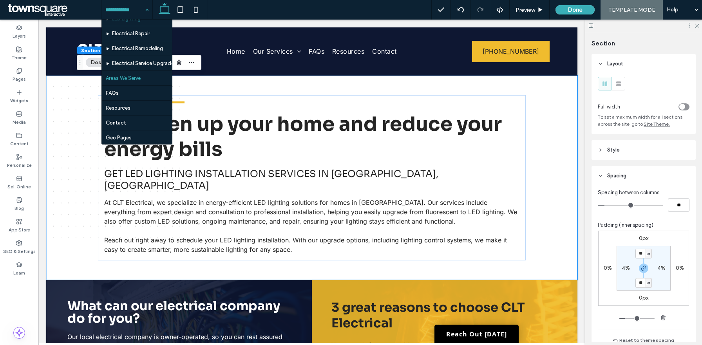
scroll to position [27, 0]
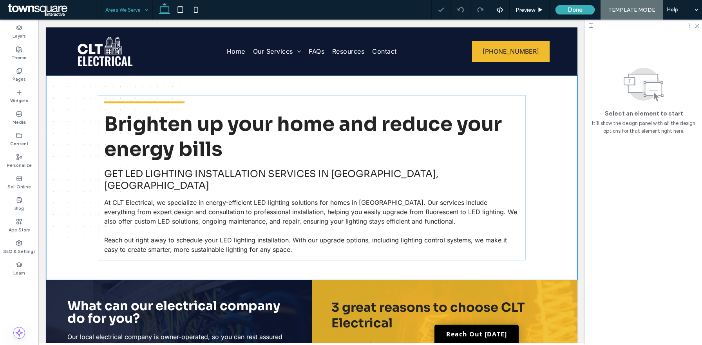
click at [115, 7] on input at bounding box center [124, 10] width 39 height 20
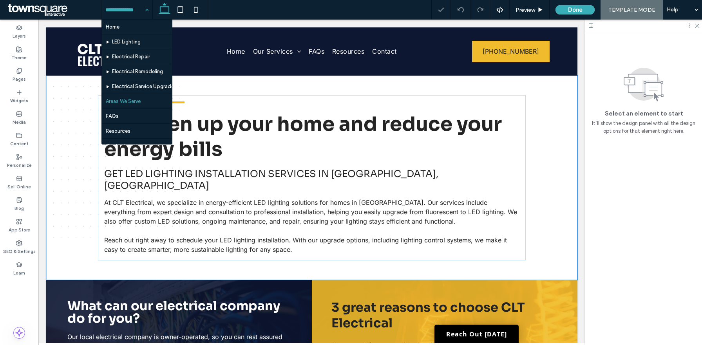
scroll to position [27, 0]
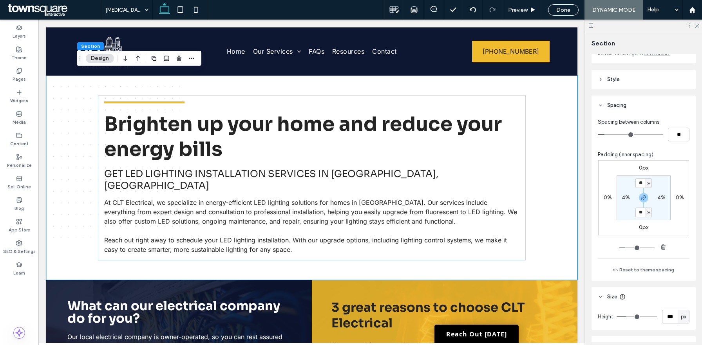
scroll to position [116, 0]
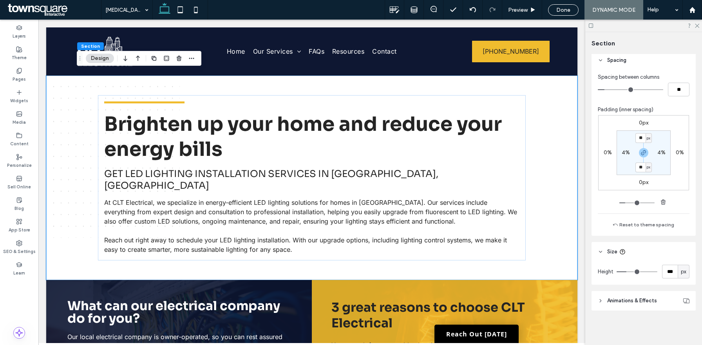
click at [687, 274] on div "px" at bounding box center [684, 272] width 8 height 8
click at [686, 258] on div "A" at bounding box center [683, 258] width 11 height 14
type input "*"
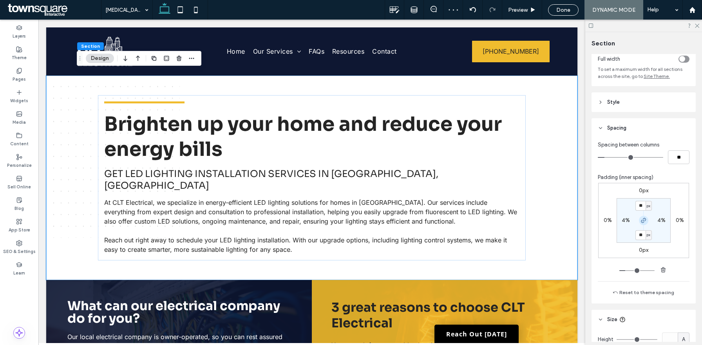
scroll to position [0, 0]
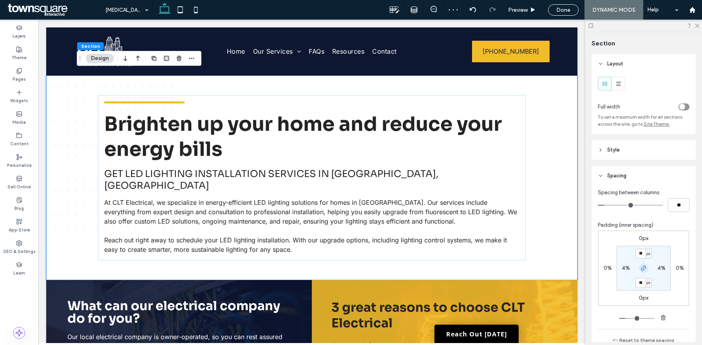
click at [639, 156] on header "Style" at bounding box center [644, 150] width 104 height 20
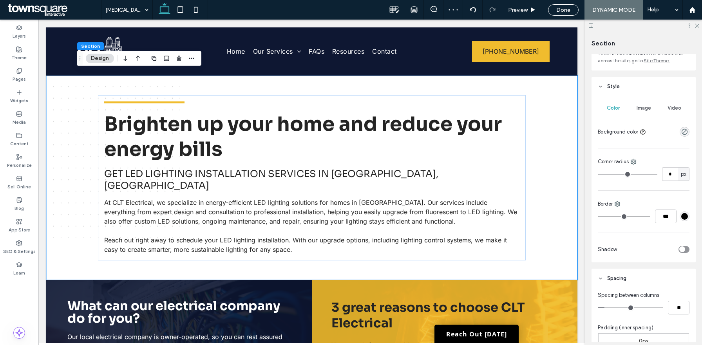
scroll to position [71, 0]
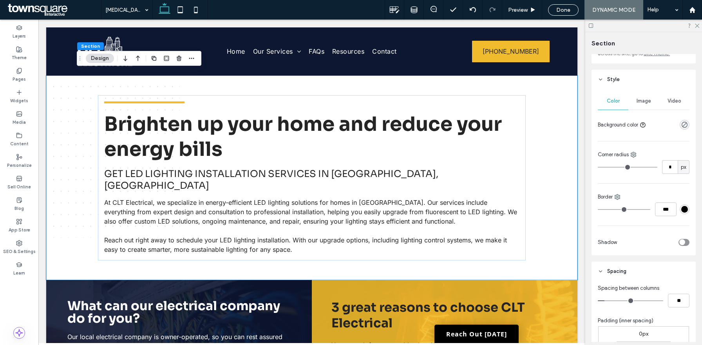
click at [640, 105] on div "Image" at bounding box center [643, 100] width 31 height 17
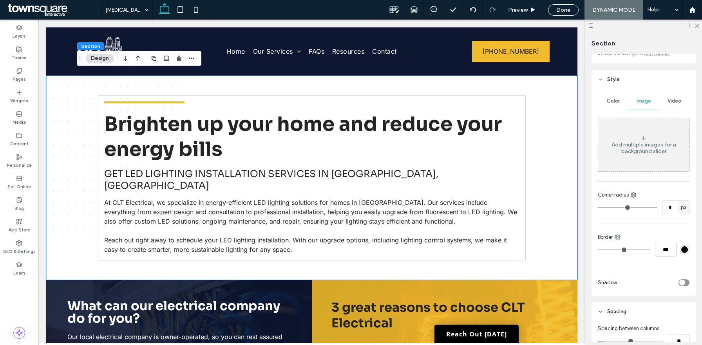
click at [653, 145] on div "Add multiple images for a background slider" at bounding box center [643, 147] width 91 height 13
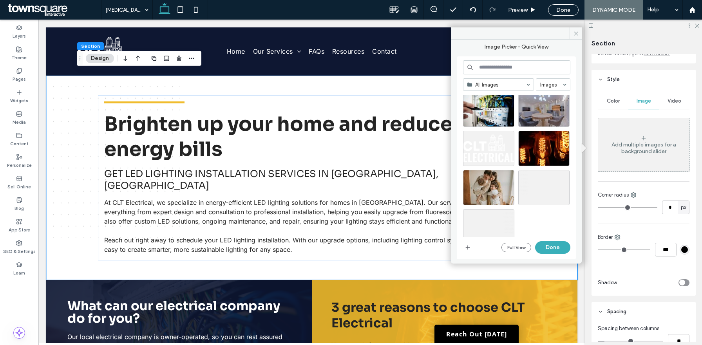
scroll to position [133, 0]
click at [495, 219] on div "Select" at bounding box center [488, 225] width 51 height 35
click at [556, 246] on button "Done" at bounding box center [552, 247] width 35 height 13
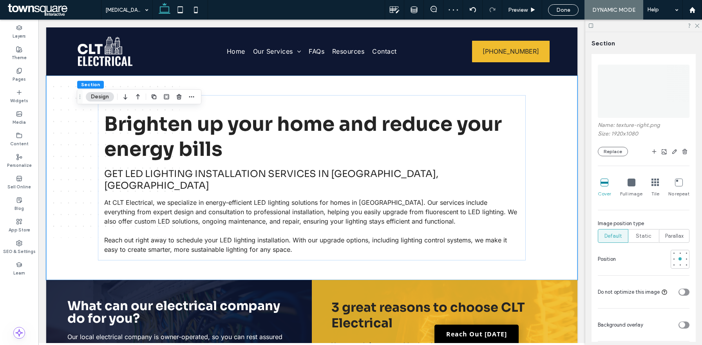
scroll to position [242, 0]
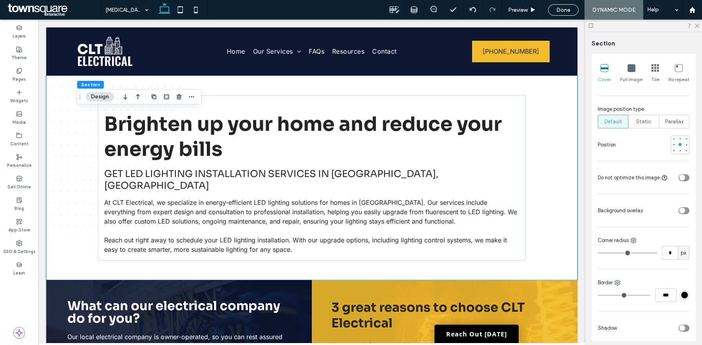
click at [684, 212] on div "toggle" at bounding box center [682, 211] width 6 height 6
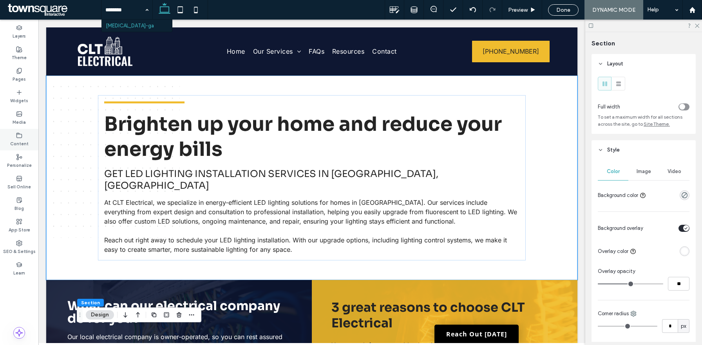
click at [22, 137] on icon at bounding box center [19, 135] width 6 height 6
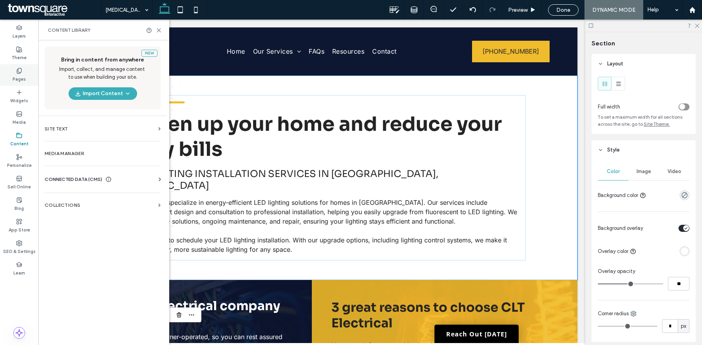
click at [23, 71] on div "Pages" at bounding box center [19, 75] width 38 height 22
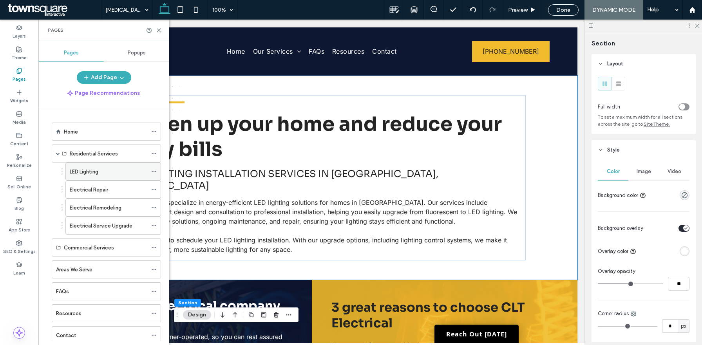
click at [95, 176] on div "LED Lighting" at bounding box center [109, 171] width 78 height 17
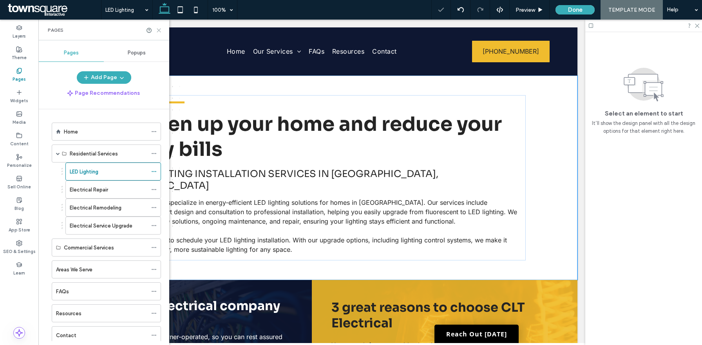
click at [160, 29] on icon at bounding box center [159, 30] width 6 height 6
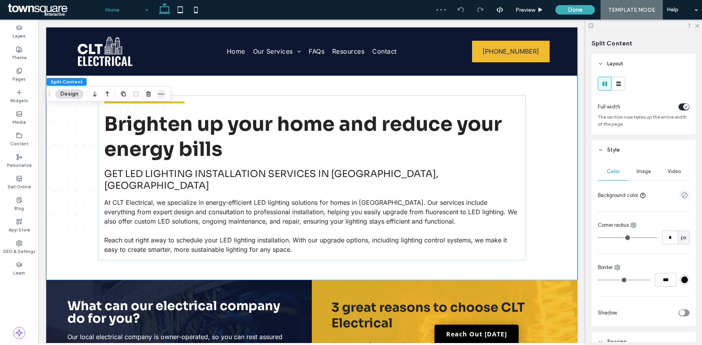
click at [159, 96] on icon "button" at bounding box center [161, 94] width 6 height 6
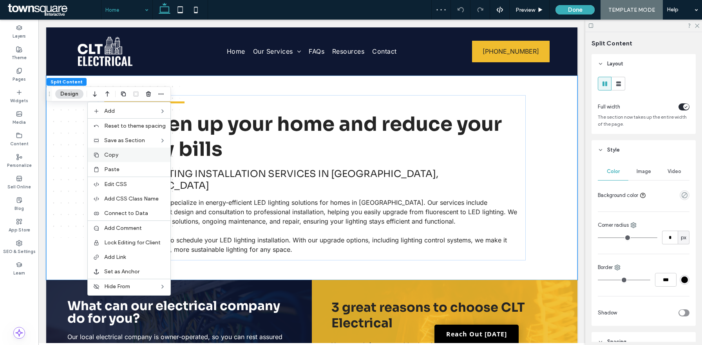
click at [117, 158] on span "Copy" at bounding box center [111, 155] width 14 height 7
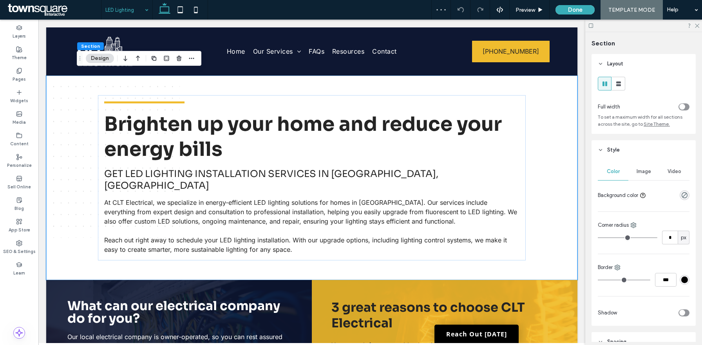
click at [188, 63] on div at bounding box center [191, 58] width 9 height 14
click at [191, 60] on icon "button" at bounding box center [191, 58] width 6 height 6
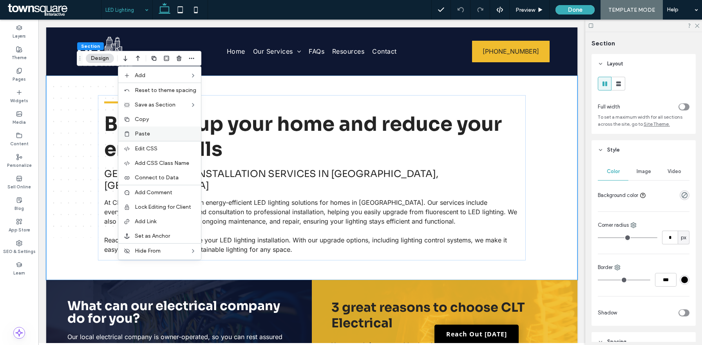
click at [157, 137] on label "Paste" at bounding box center [166, 133] width 62 height 7
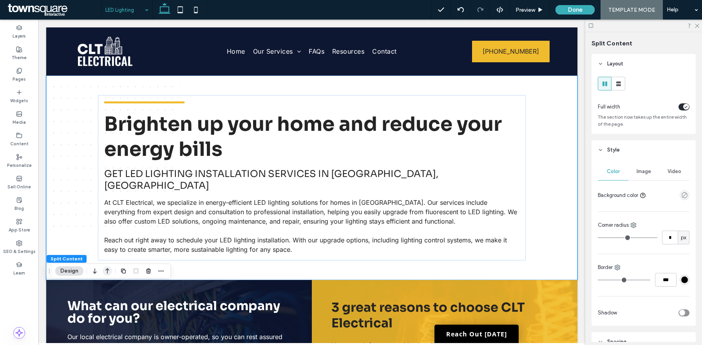
click at [108, 269] on use "button" at bounding box center [107, 270] width 4 height 5
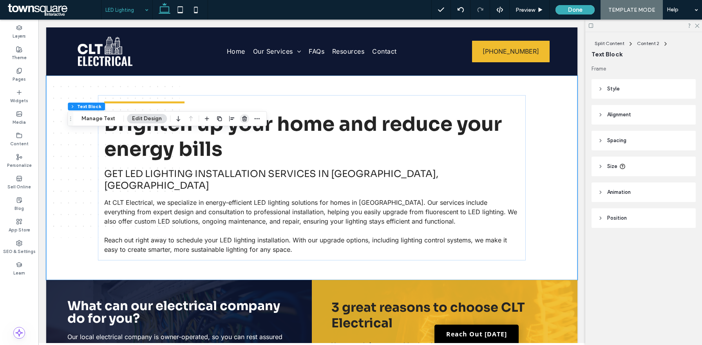
click at [240, 121] on span "button" at bounding box center [244, 118] width 9 height 9
click at [214, 118] on use "button" at bounding box center [216, 118] width 5 height 5
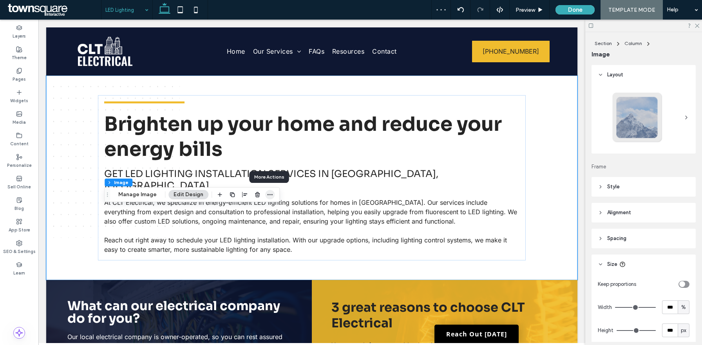
click at [270, 195] on use "button" at bounding box center [270, 194] width 5 height 1
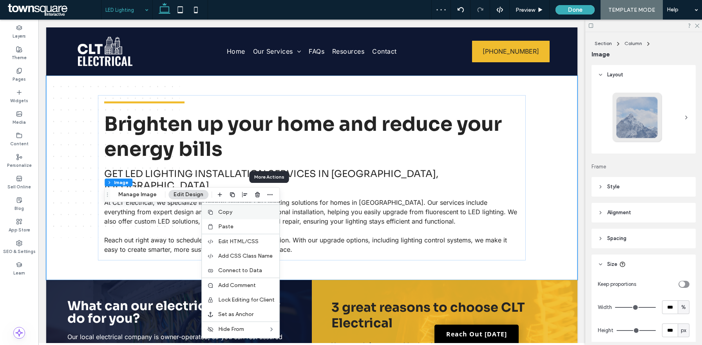
click at [241, 216] on div "Copy" at bounding box center [241, 212] width 78 height 15
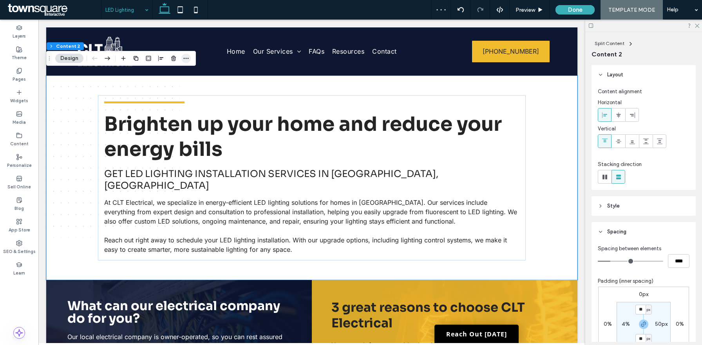
click at [186, 57] on icon "button" at bounding box center [186, 58] width 6 height 6
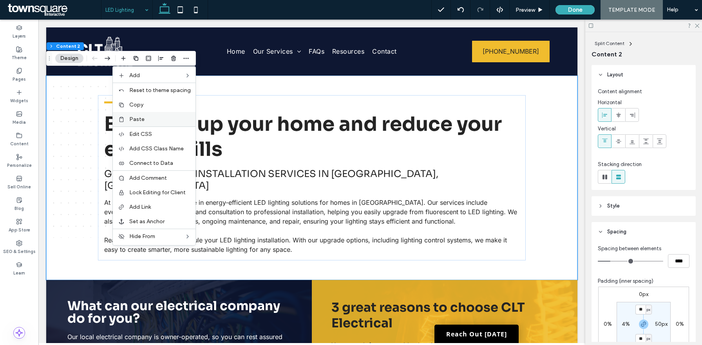
click at [155, 119] on label "Paste" at bounding box center [160, 119] width 62 height 7
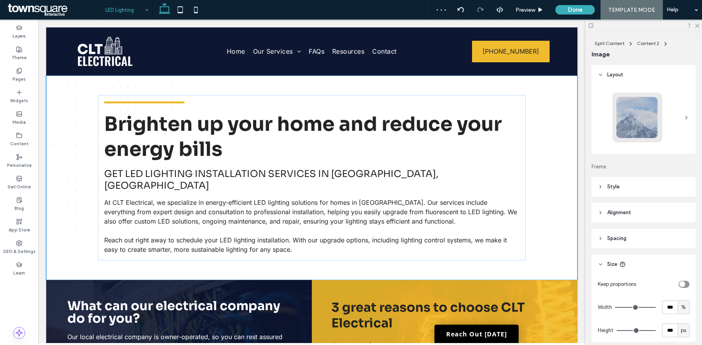
type input "***"
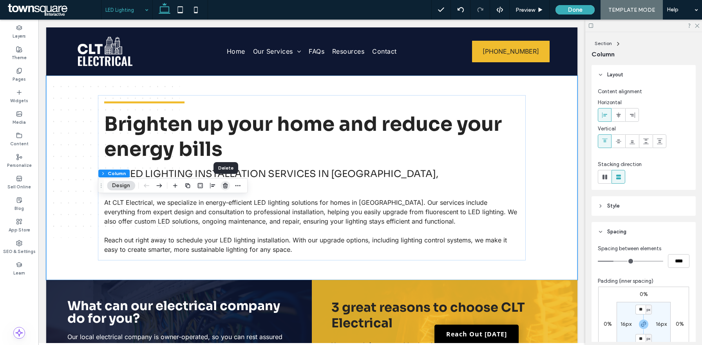
click at [226, 185] on use "button" at bounding box center [225, 185] width 5 height 5
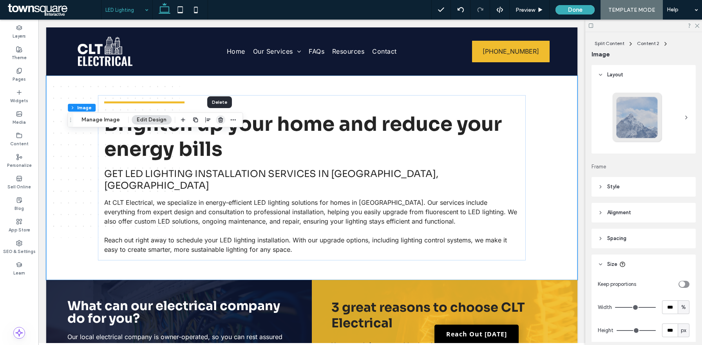
click at [217, 120] on icon "button" at bounding box center [220, 120] width 6 height 6
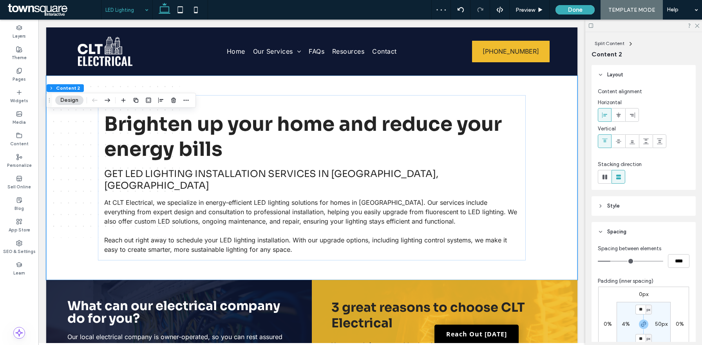
scroll to position [148, 0]
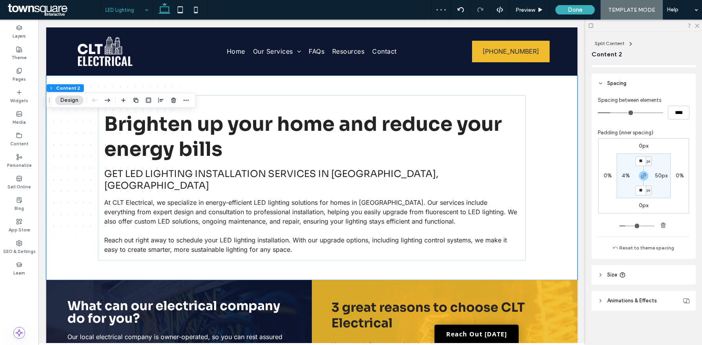
click at [626, 273] on header "Size" at bounding box center [644, 275] width 104 height 20
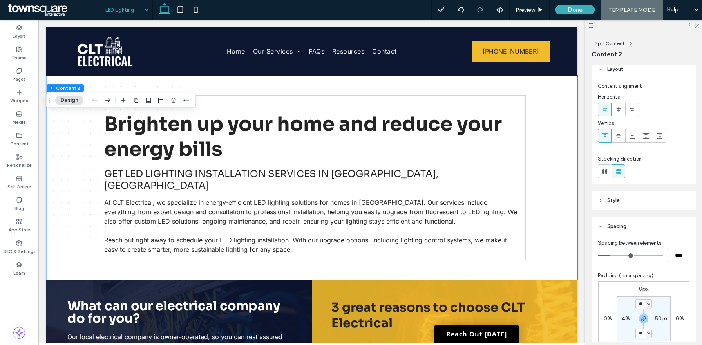
scroll to position [0, 0]
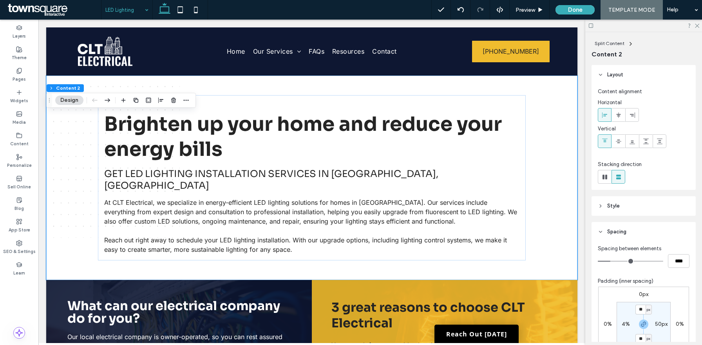
click at [614, 206] on span "Style" at bounding box center [613, 206] width 13 height 8
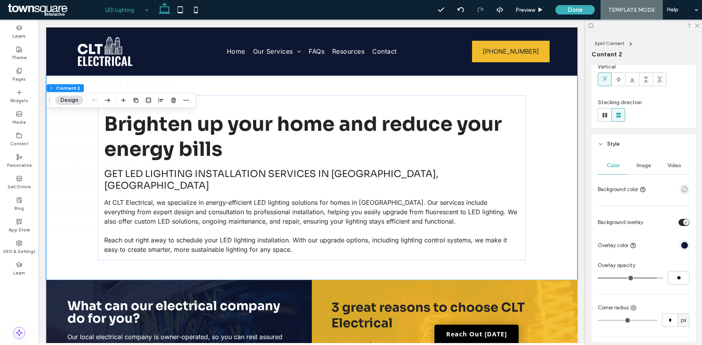
scroll to position [81, 0]
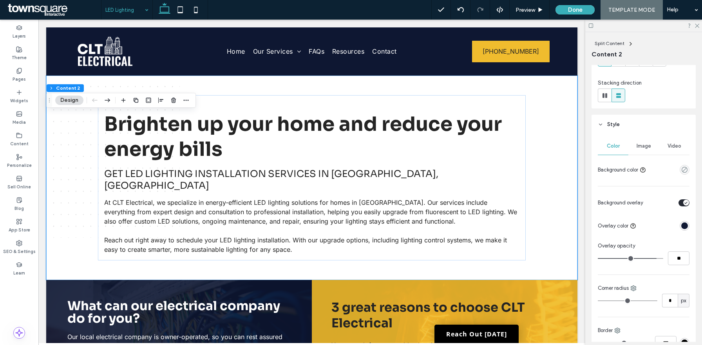
click at [686, 206] on div at bounding box center [667, 203] width 43 height 14
click at [684, 202] on icon "toggle" at bounding box center [685, 203] width 3 height 2
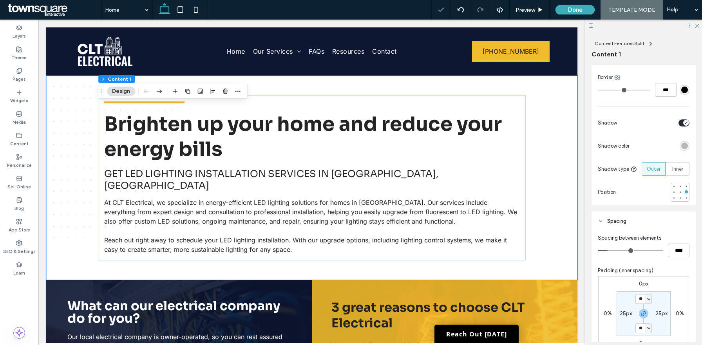
scroll to position [370, 0]
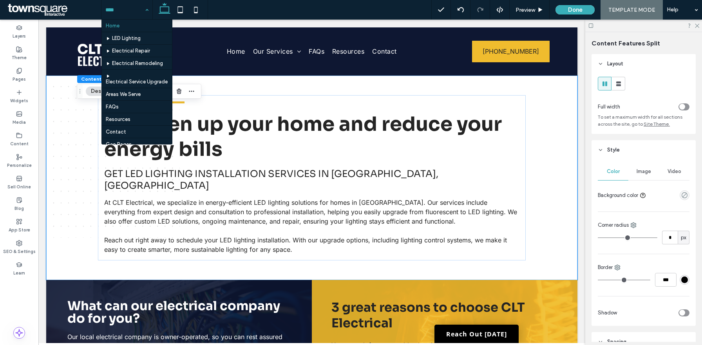
click at [132, 14] on input at bounding box center [124, 10] width 39 height 20
click at [140, 9] on input at bounding box center [124, 10] width 39 height 20
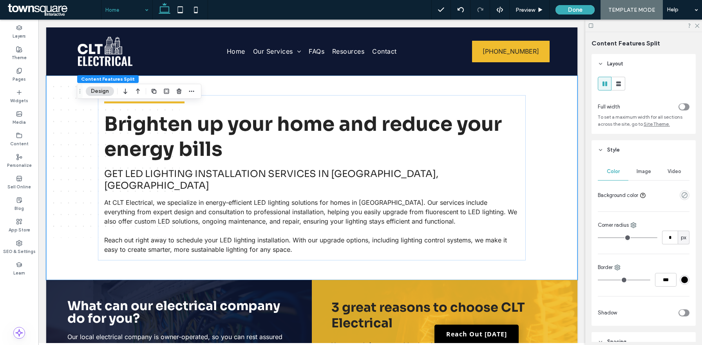
click at [146, 11] on div "Home" at bounding box center [126, 10] width 51 height 20
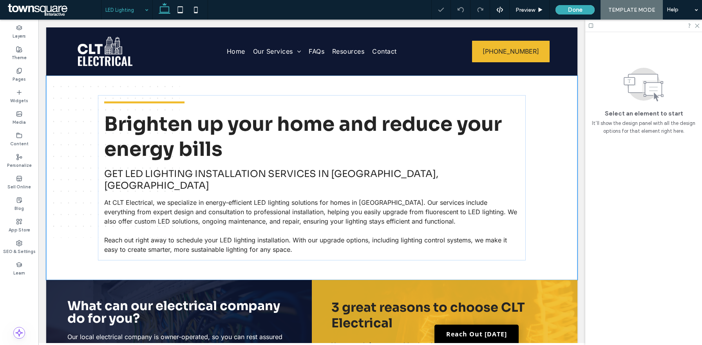
click at [136, 11] on input at bounding box center [124, 10] width 39 height 20
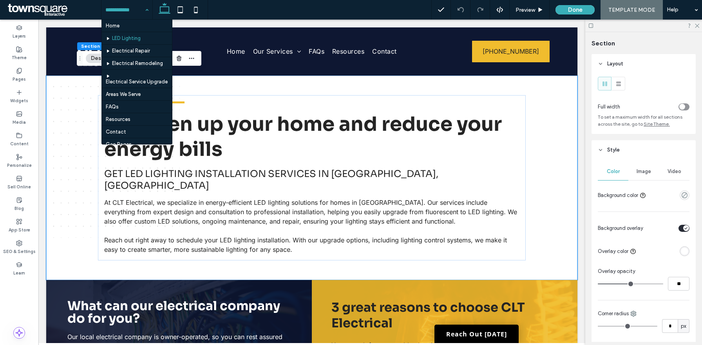
click at [138, 11] on input at bounding box center [124, 10] width 39 height 20
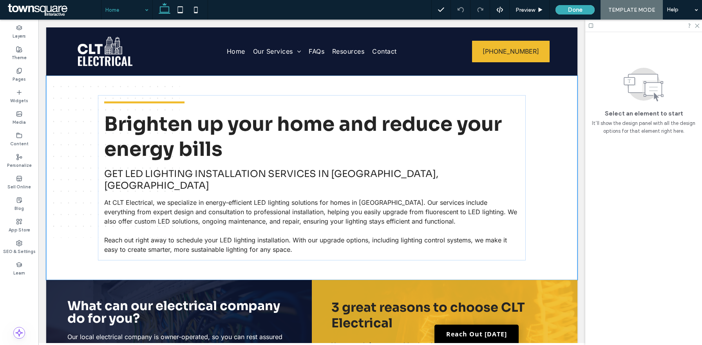
click at [122, 14] on input at bounding box center [124, 10] width 39 height 20
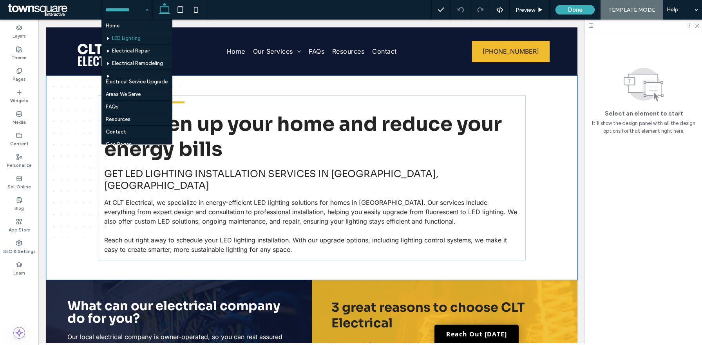
click at [120, 12] on input at bounding box center [124, 10] width 39 height 20
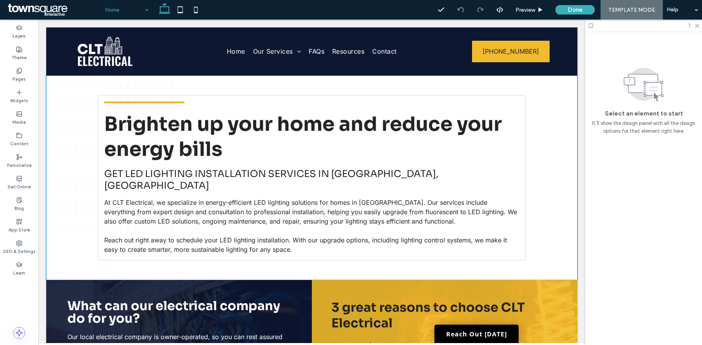
click at [114, 8] on input at bounding box center [124, 10] width 39 height 20
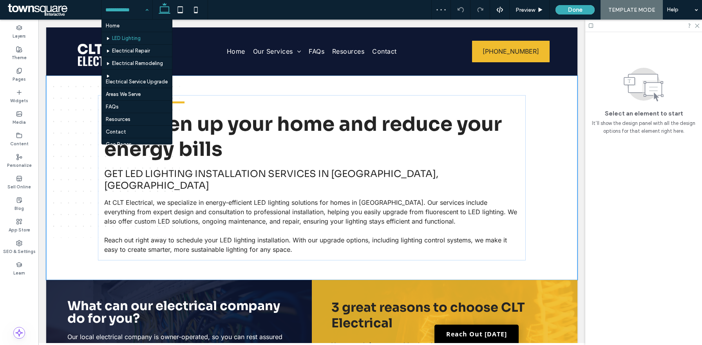
click at [142, 11] on div "Home LED Lighting Electrical Repair Electrical Remodeling Electrical Service Up…" at bounding box center [126, 10] width 51 height 20
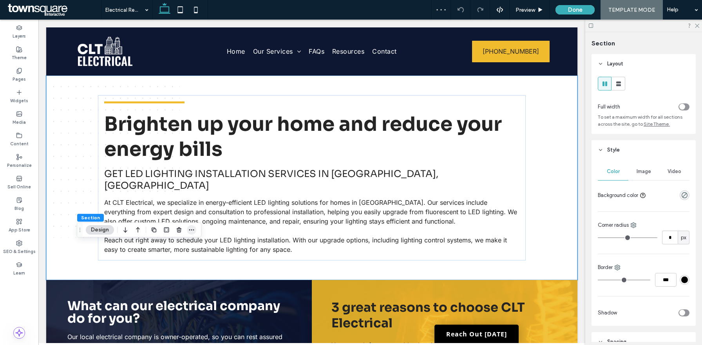
click at [191, 230] on icon "button" at bounding box center [191, 230] width 6 height 6
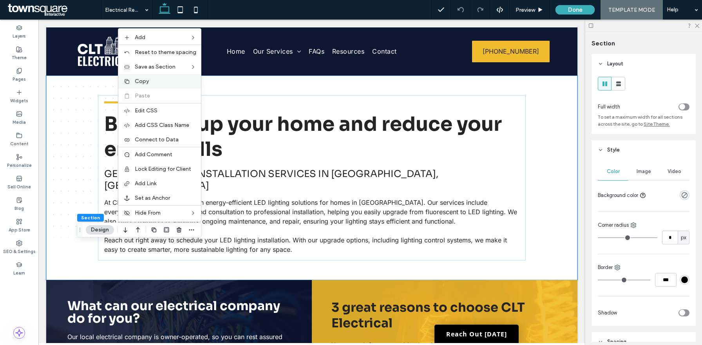
click at [170, 81] on label "Copy" at bounding box center [166, 81] width 62 height 7
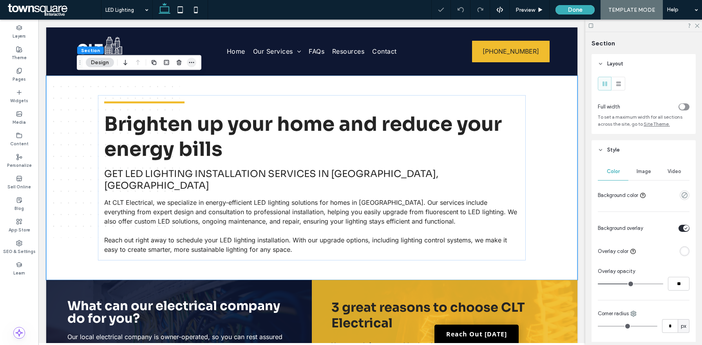
click at [191, 66] on span "button" at bounding box center [191, 62] width 9 height 9
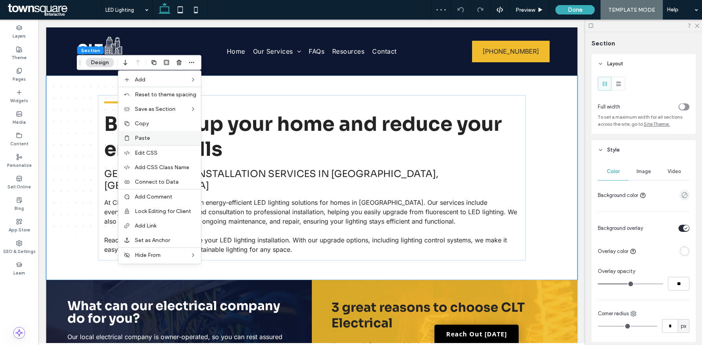
click at [148, 136] on span "Paste" at bounding box center [142, 138] width 15 height 7
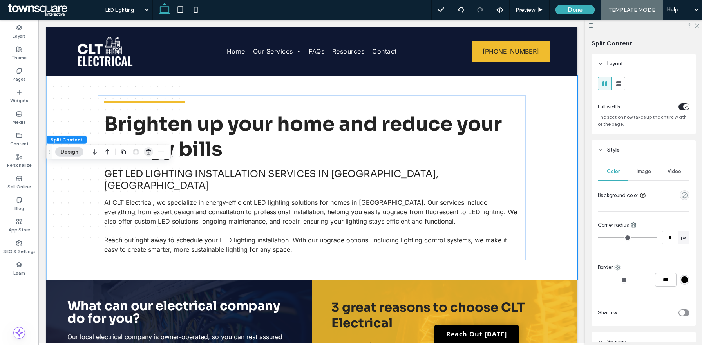
click at [151, 151] on icon "button" at bounding box center [148, 152] width 6 height 6
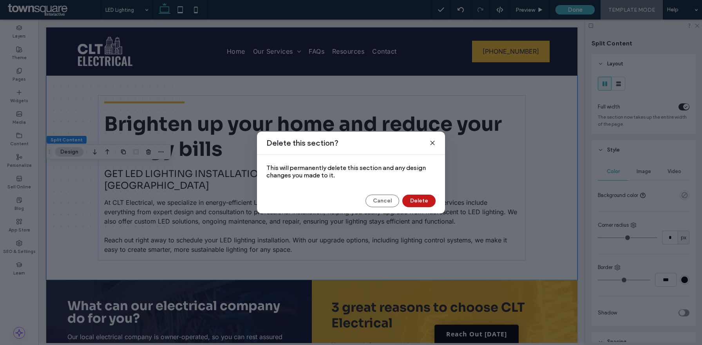
click at [418, 201] on button "Delete" at bounding box center [418, 201] width 33 height 13
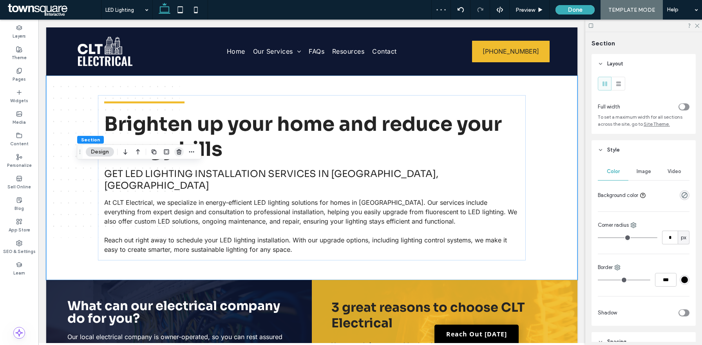
click at [175, 154] on span "button" at bounding box center [178, 151] width 9 height 9
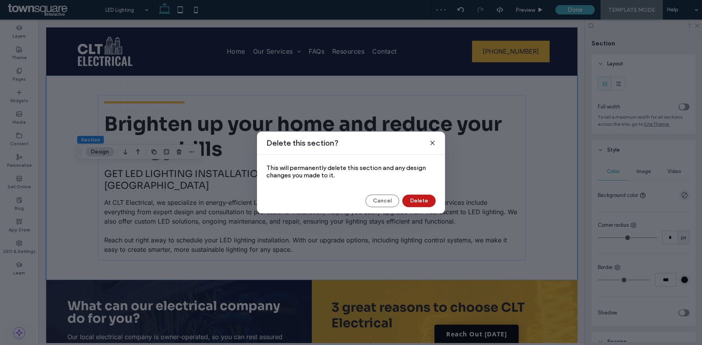
click at [421, 198] on button "Delete" at bounding box center [418, 201] width 33 height 13
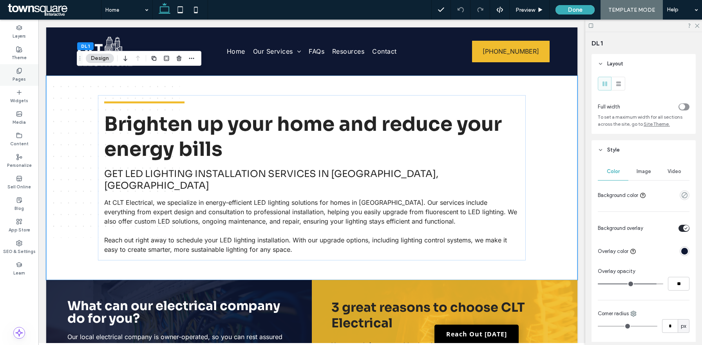
click at [24, 78] on label "Pages" at bounding box center [19, 78] width 13 height 9
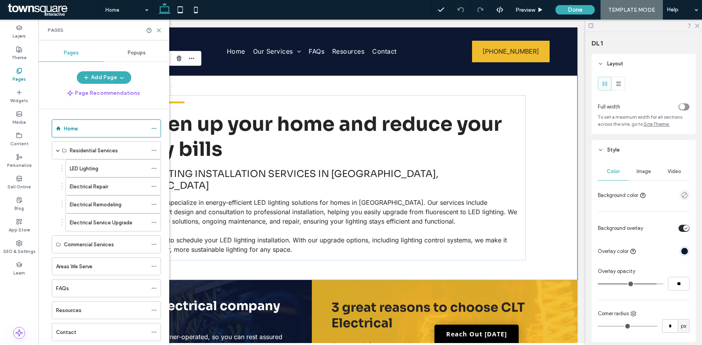
scroll to position [2, 0]
click at [109, 175] on div "LED Lighting" at bounding box center [109, 169] width 78 height 17
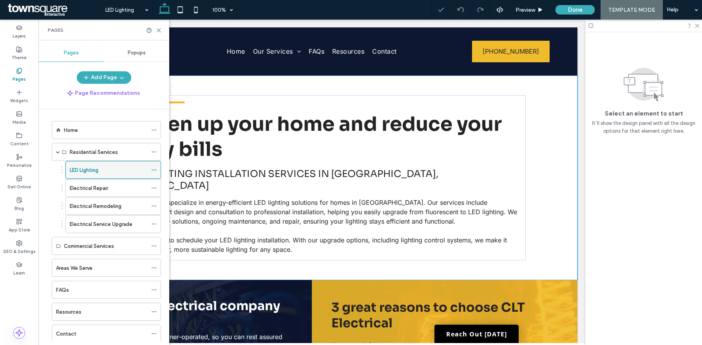
click at [154, 172] on icon at bounding box center [153, 169] width 5 height 5
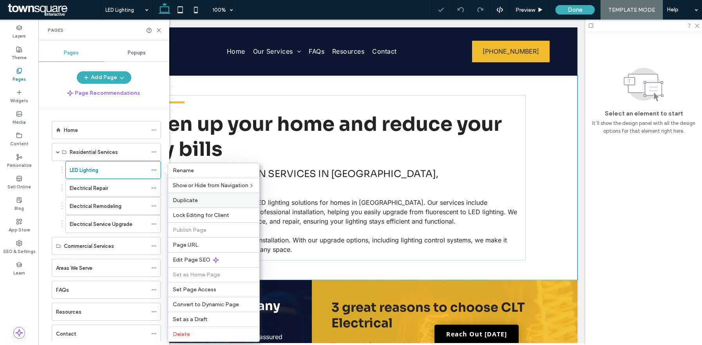
click at [190, 201] on span "Duplicate" at bounding box center [185, 200] width 25 height 7
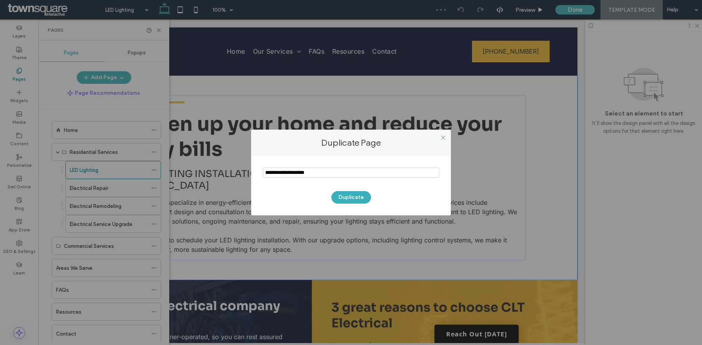
click at [324, 172] on input "notEmpty" at bounding box center [351, 173] width 176 height 10
type input "*****"
click at [361, 198] on button "Duplicate" at bounding box center [351, 197] width 40 height 13
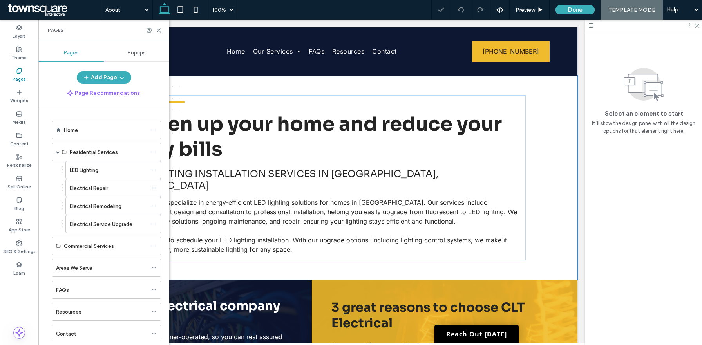
scroll to position [58, 0]
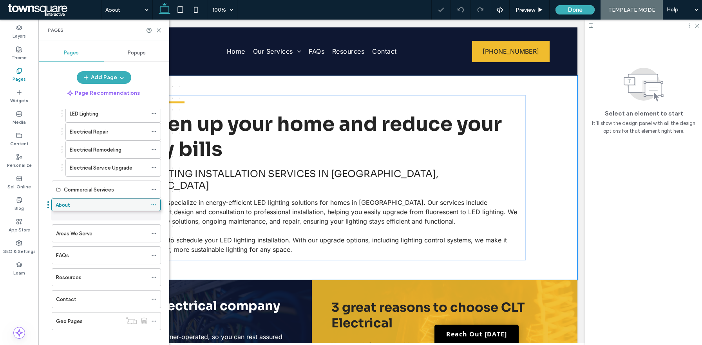
drag, startPoint x: 81, startPoint y: 321, endPoint x: 81, endPoint y: 208, distance: 113.2
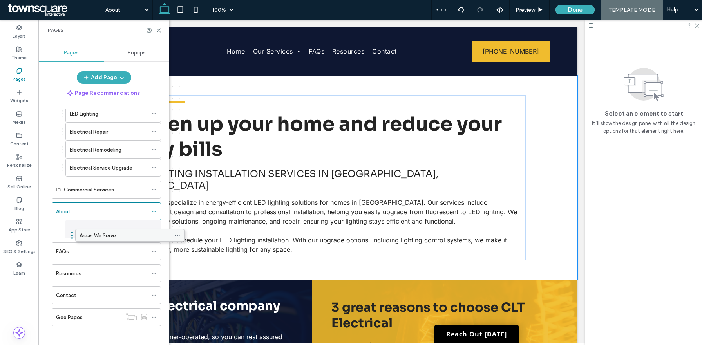
drag, startPoint x: 75, startPoint y: 228, endPoint x: 98, endPoint y: 232, distance: 22.6
drag, startPoint x: 62, startPoint y: 252, endPoint x: 93, endPoint y: 253, distance: 31.0
click at [161, 27] on icon at bounding box center [159, 30] width 6 height 6
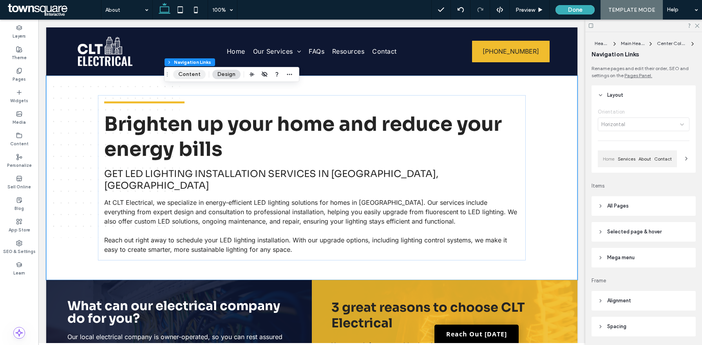
click at [189, 74] on button "Content" at bounding box center [189, 74] width 33 height 9
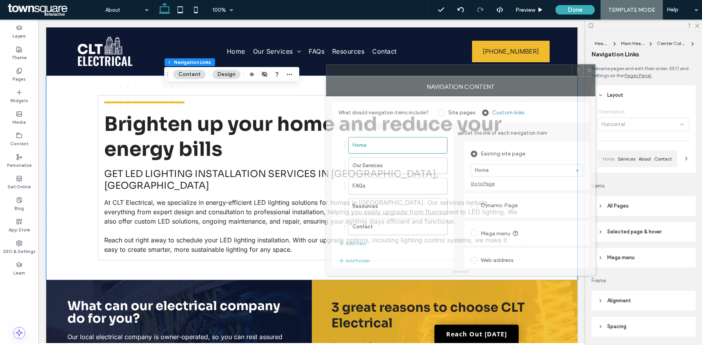
drag, startPoint x: 566, startPoint y: 75, endPoint x: 462, endPoint y: 71, distance: 104.3
click at [462, 71] on div at bounding box center [448, 71] width 245 height 12
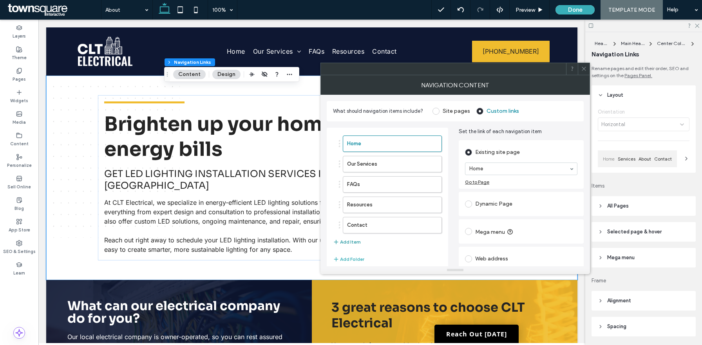
click at [351, 244] on button "Add Item" at bounding box center [347, 241] width 28 height 9
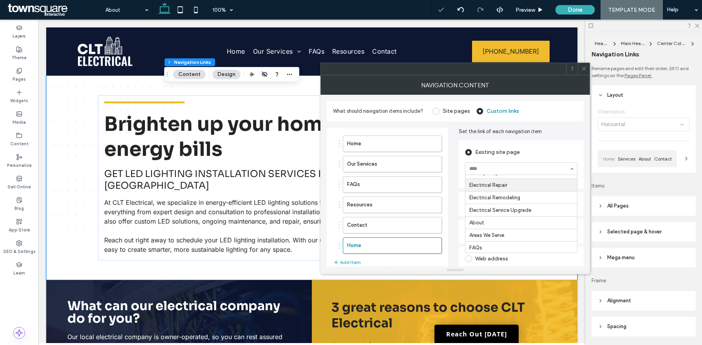
scroll to position [22, 0]
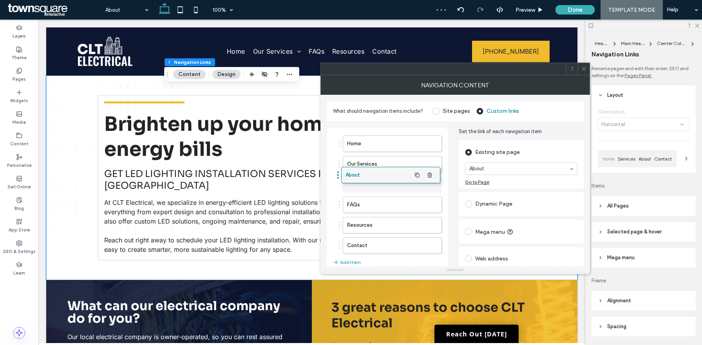
drag, startPoint x: 399, startPoint y: 248, endPoint x: 398, endPoint y: 177, distance: 70.5
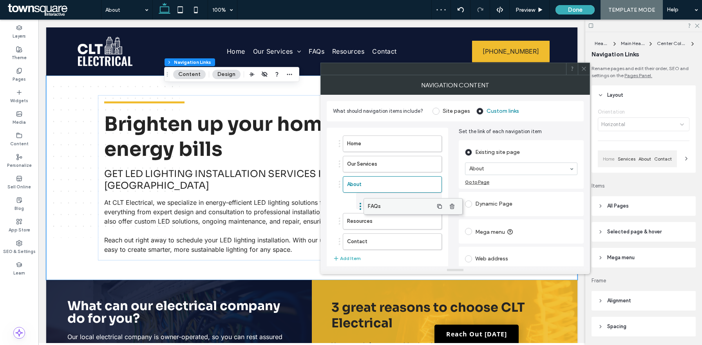
drag, startPoint x: 376, startPoint y: 202, endPoint x: 396, endPoint y: 203, distance: 20.4
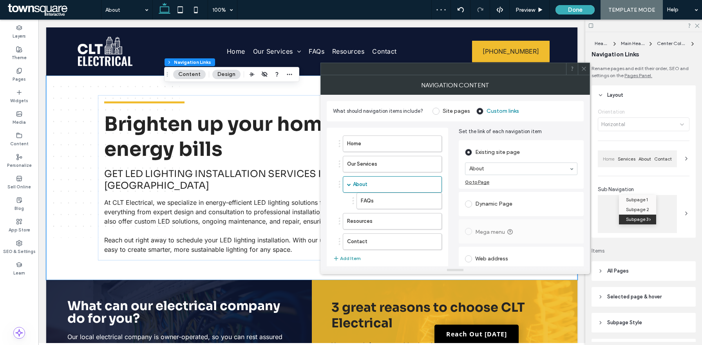
click at [344, 258] on button "Add Item" at bounding box center [347, 258] width 28 height 9
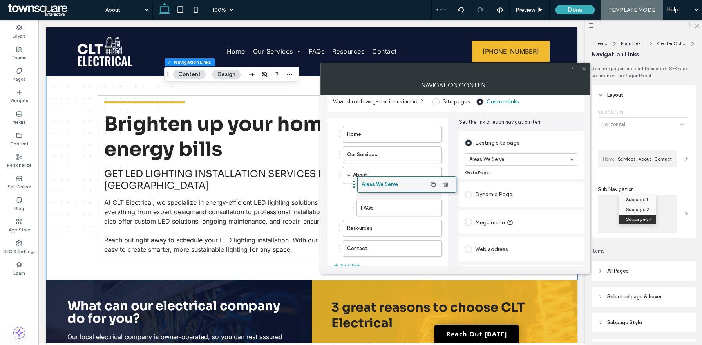
drag, startPoint x: 366, startPoint y: 252, endPoint x: 381, endPoint y: 184, distance: 69.7
click at [587, 68] on div at bounding box center [584, 69] width 12 height 12
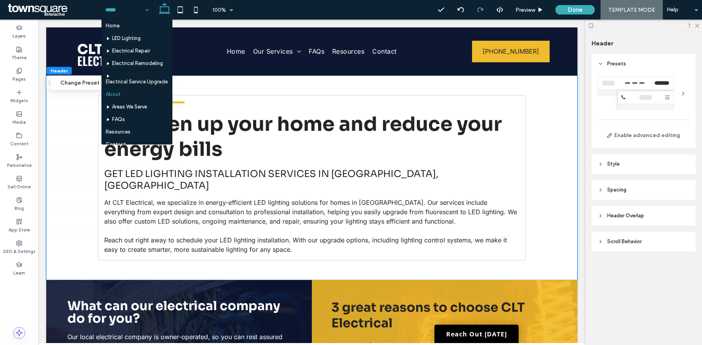
scroll to position [23, 0]
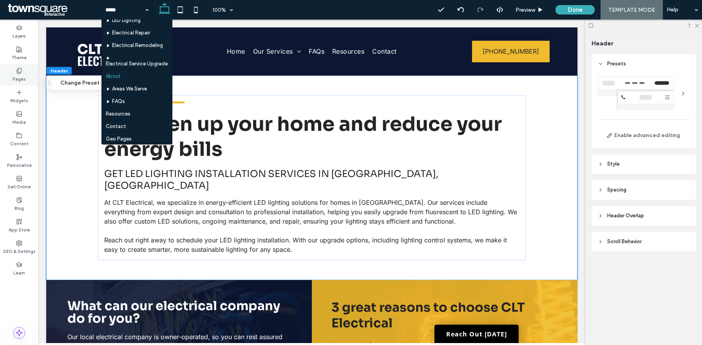
click at [20, 74] on label "Pages" at bounding box center [19, 78] width 13 height 9
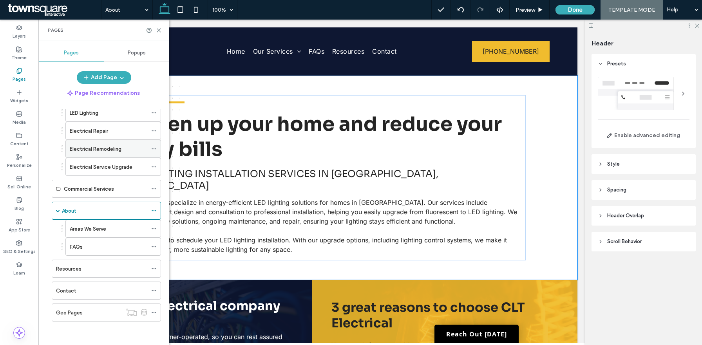
scroll to position [0, 0]
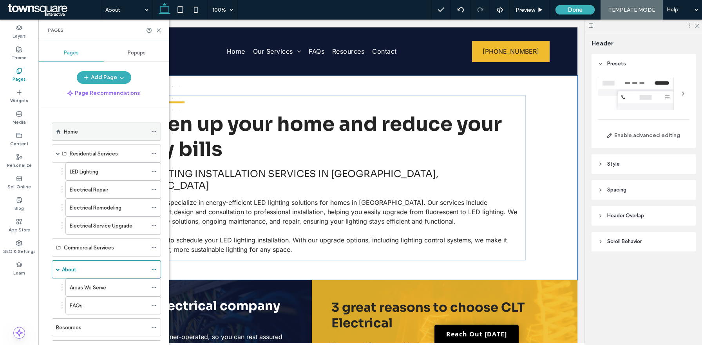
click at [90, 131] on div "Home" at bounding box center [105, 132] width 83 height 8
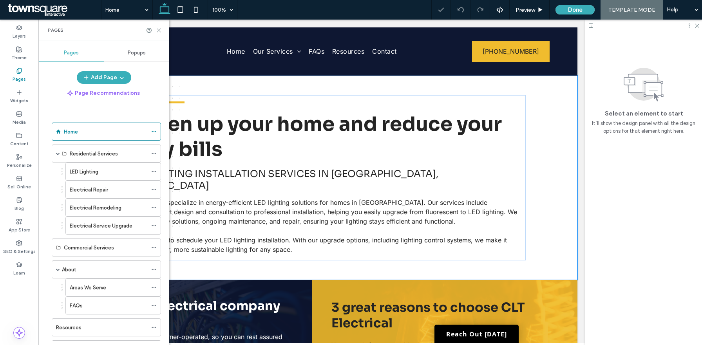
click at [159, 30] on icon at bounding box center [159, 30] width 6 height 6
